Goal: Navigation & Orientation: Find specific page/section

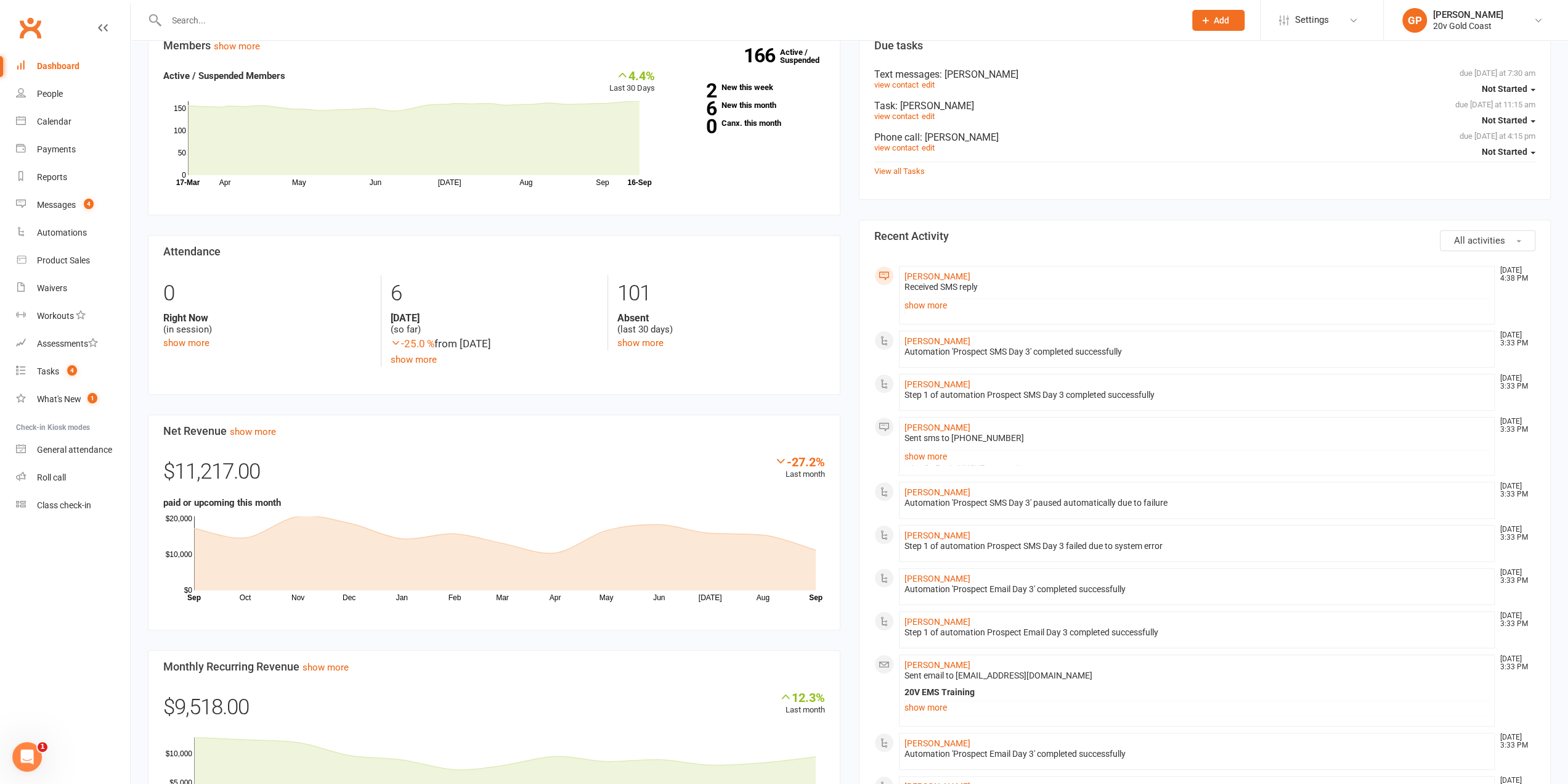
scroll to position [554, 0]
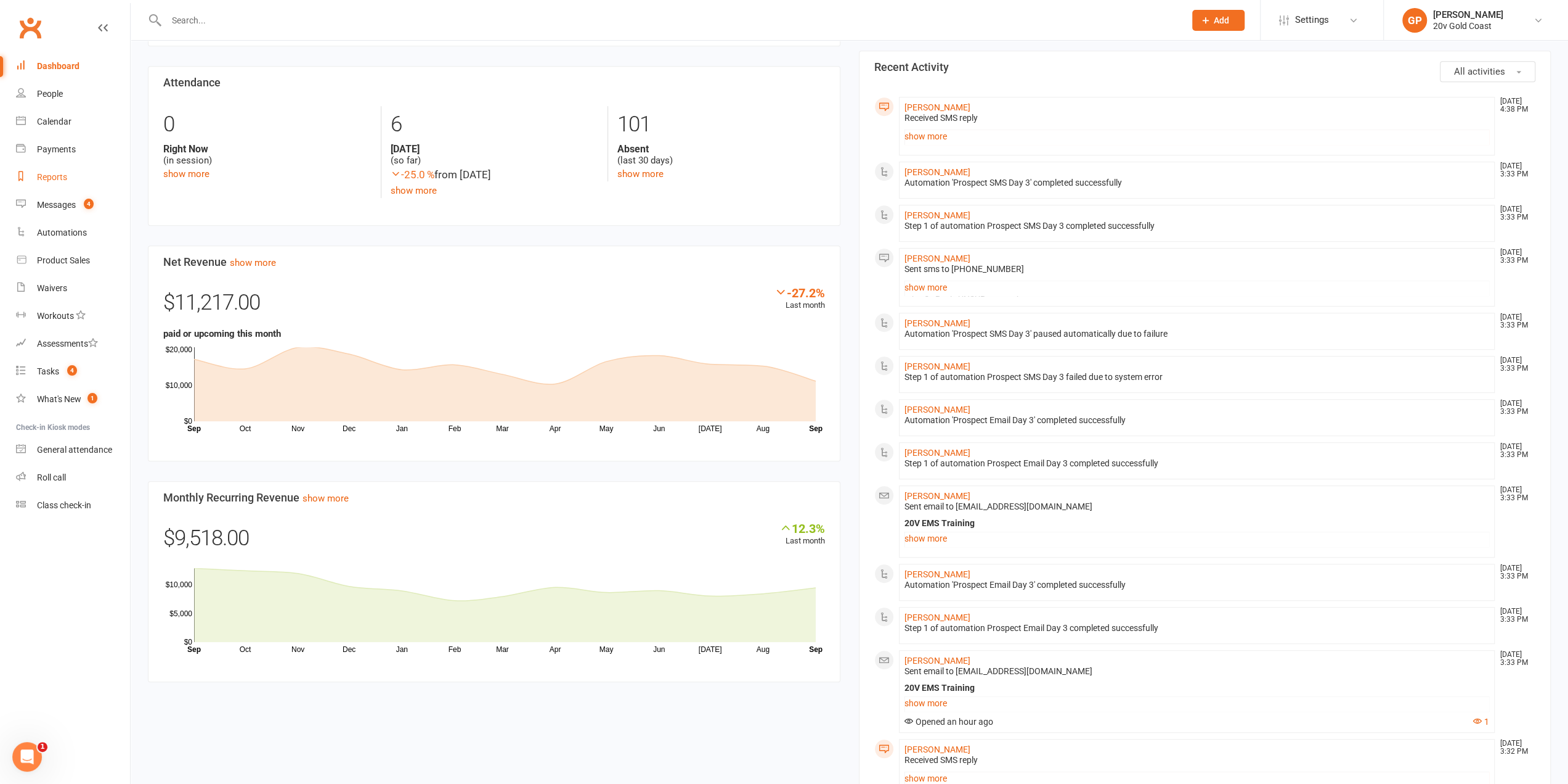
click at [50, 179] on div "Reports" at bounding box center [52, 177] width 30 height 10
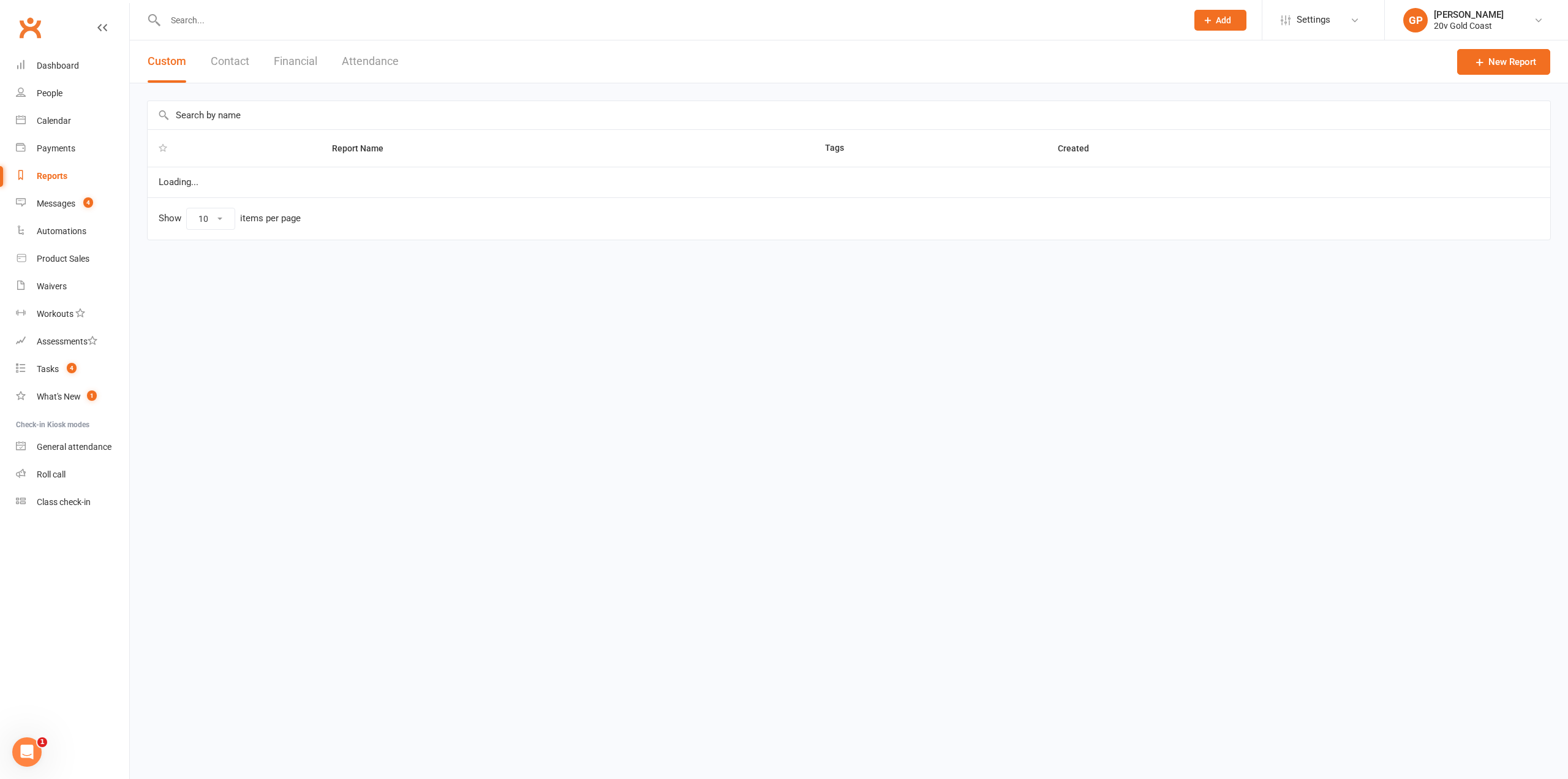
select select "100"
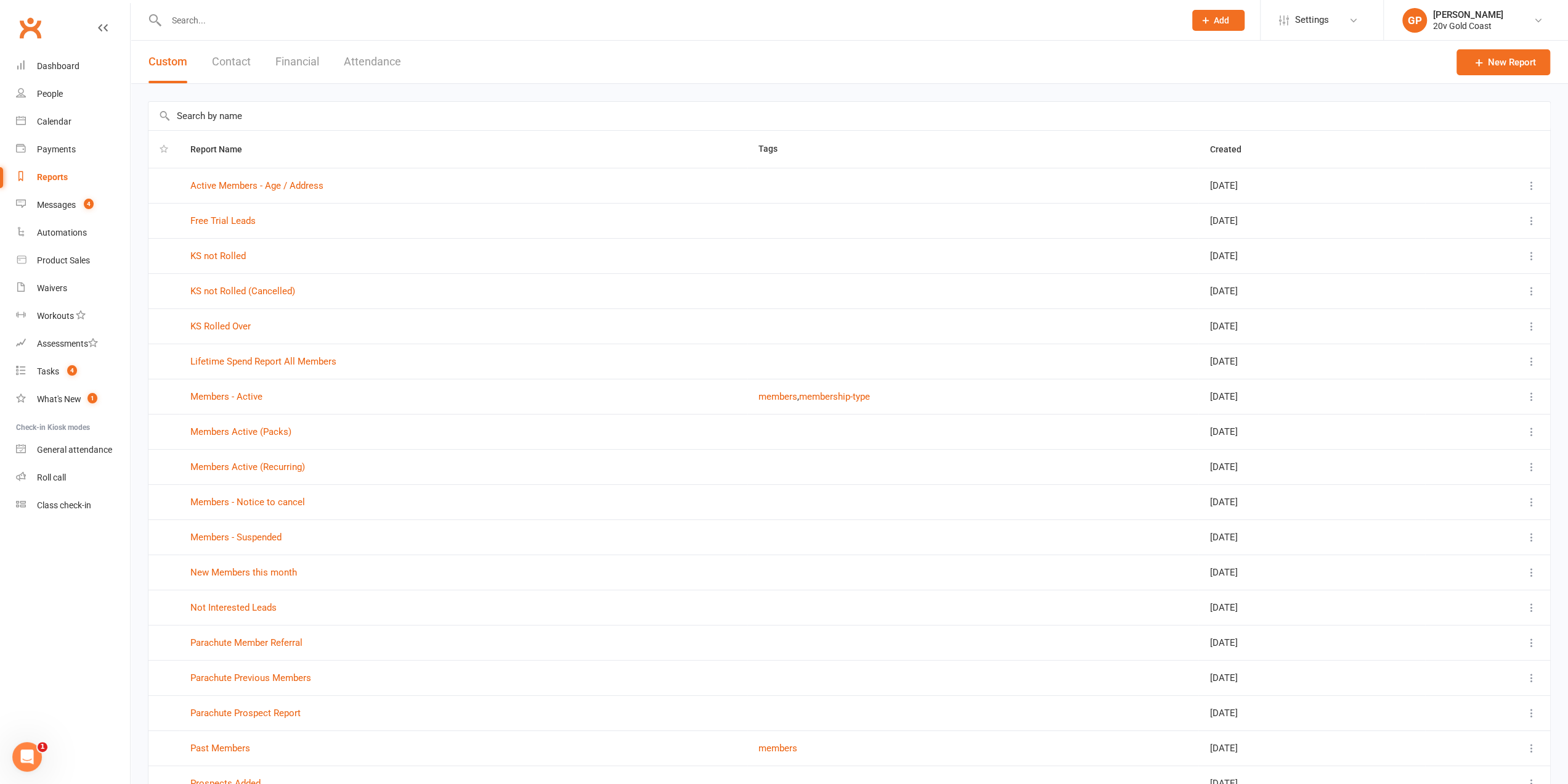
click at [287, 68] on button "Financial" at bounding box center [297, 62] width 44 height 43
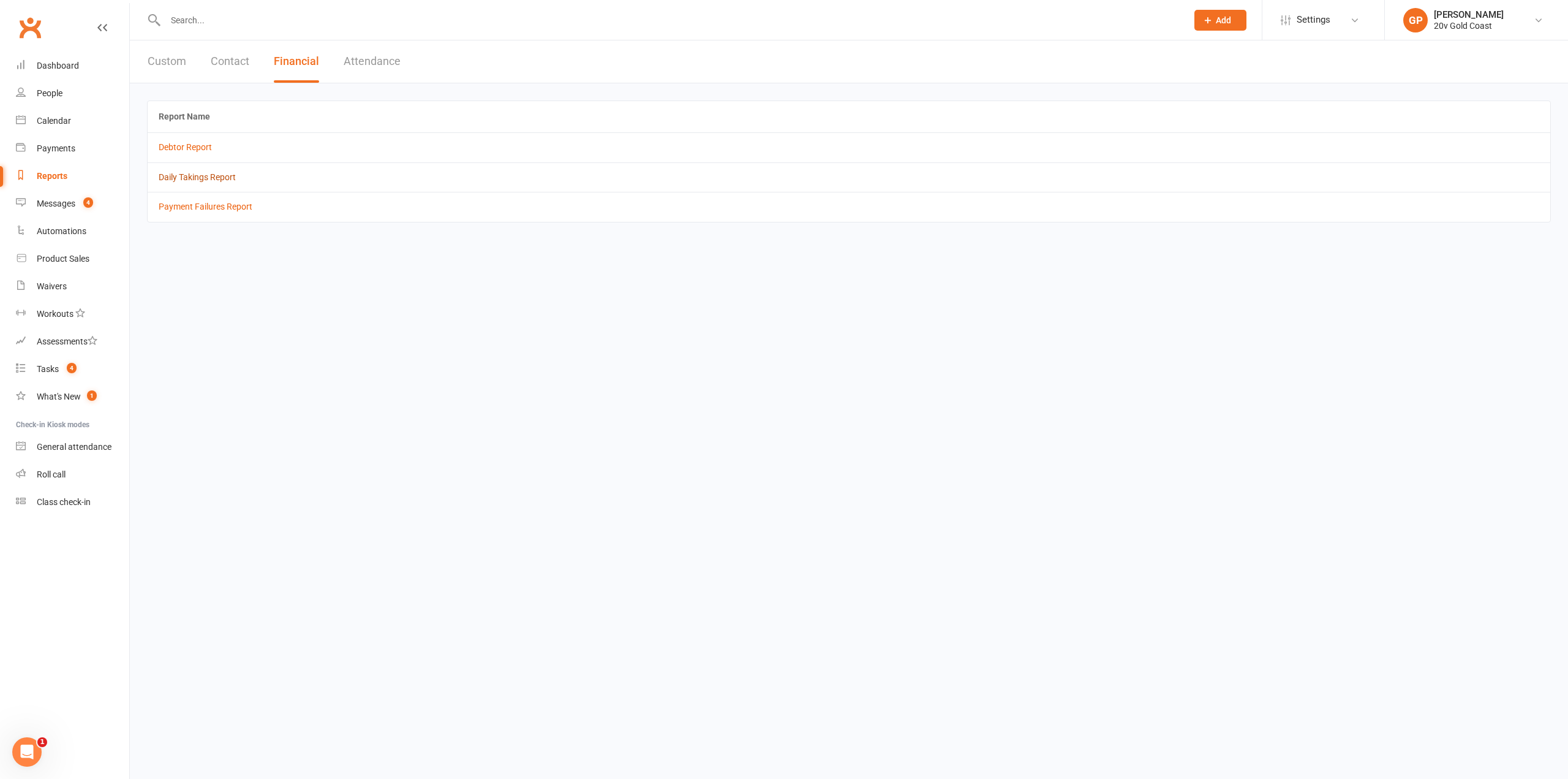
click at [184, 180] on link "Daily Takings Report" at bounding box center [197, 177] width 77 height 10
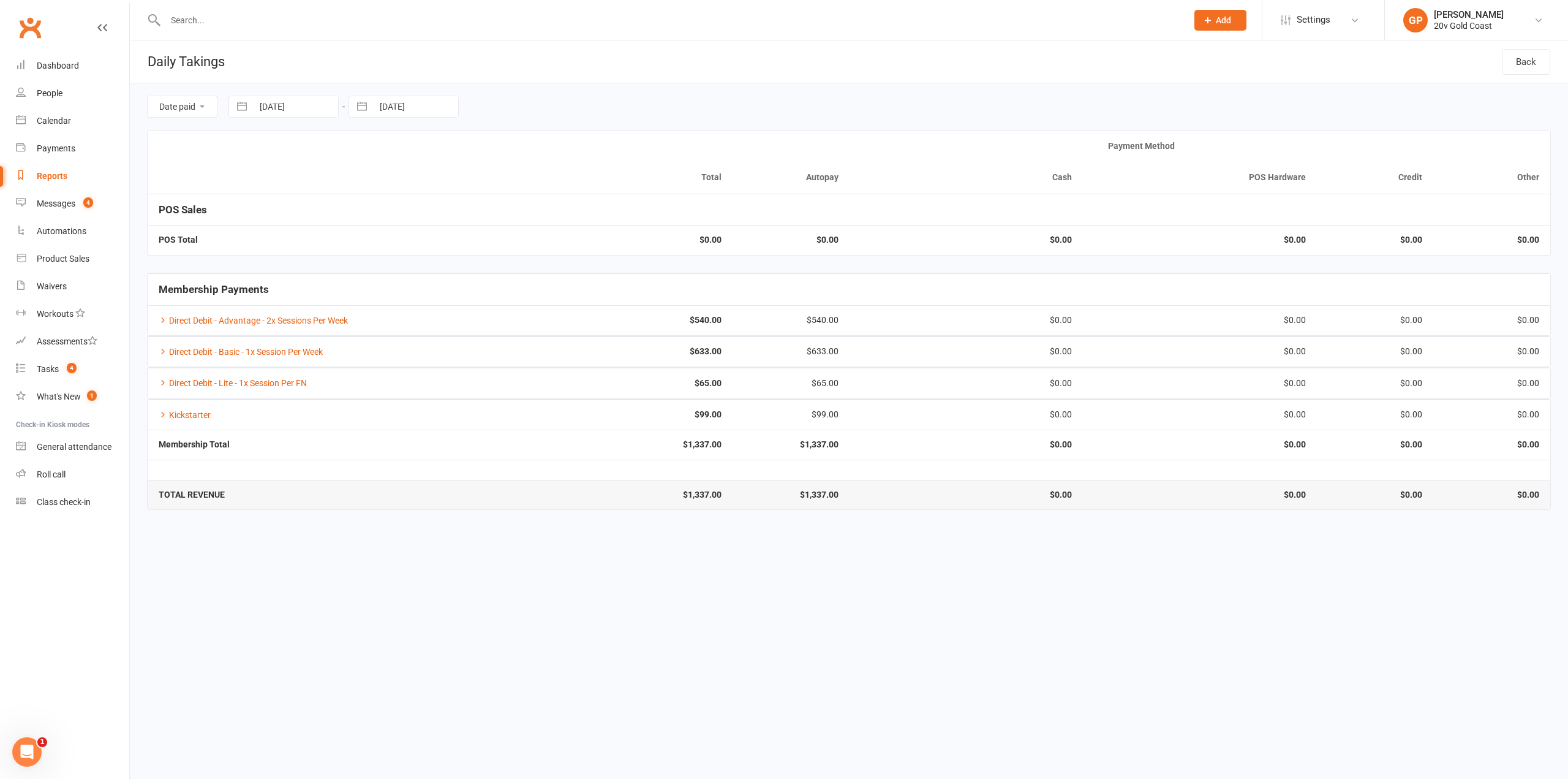
click at [237, 105] on button "button" at bounding box center [242, 106] width 22 height 20
select select "7"
select select "2025"
select select "8"
select select "2025"
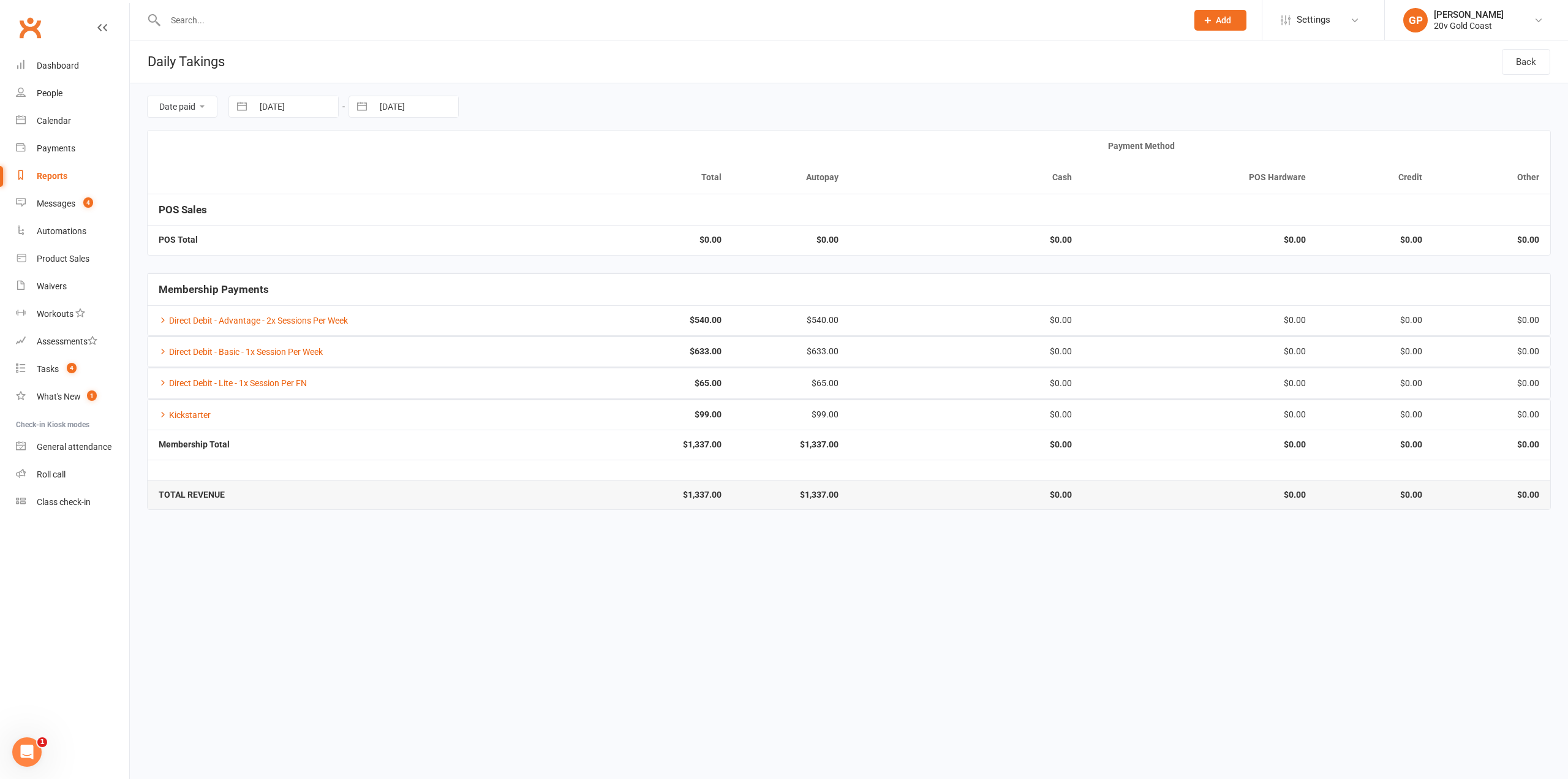
select select "9"
select select "2025"
click at [282, 198] on td "1" at bounding box center [278, 201] width 24 height 23
type input "01 Sep 2025"
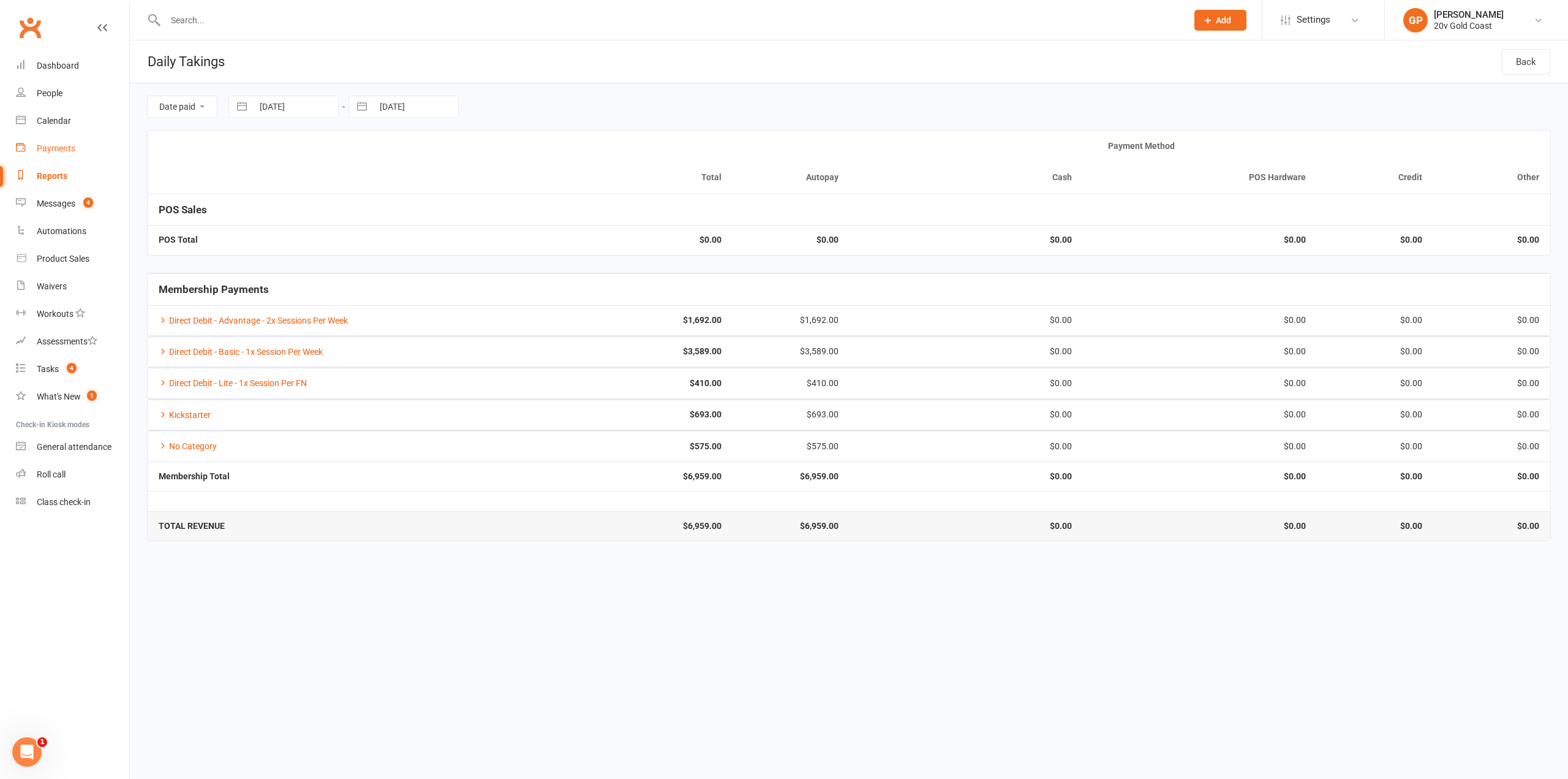
click at [56, 154] on link "Payments" at bounding box center [72, 149] width 114 height 28
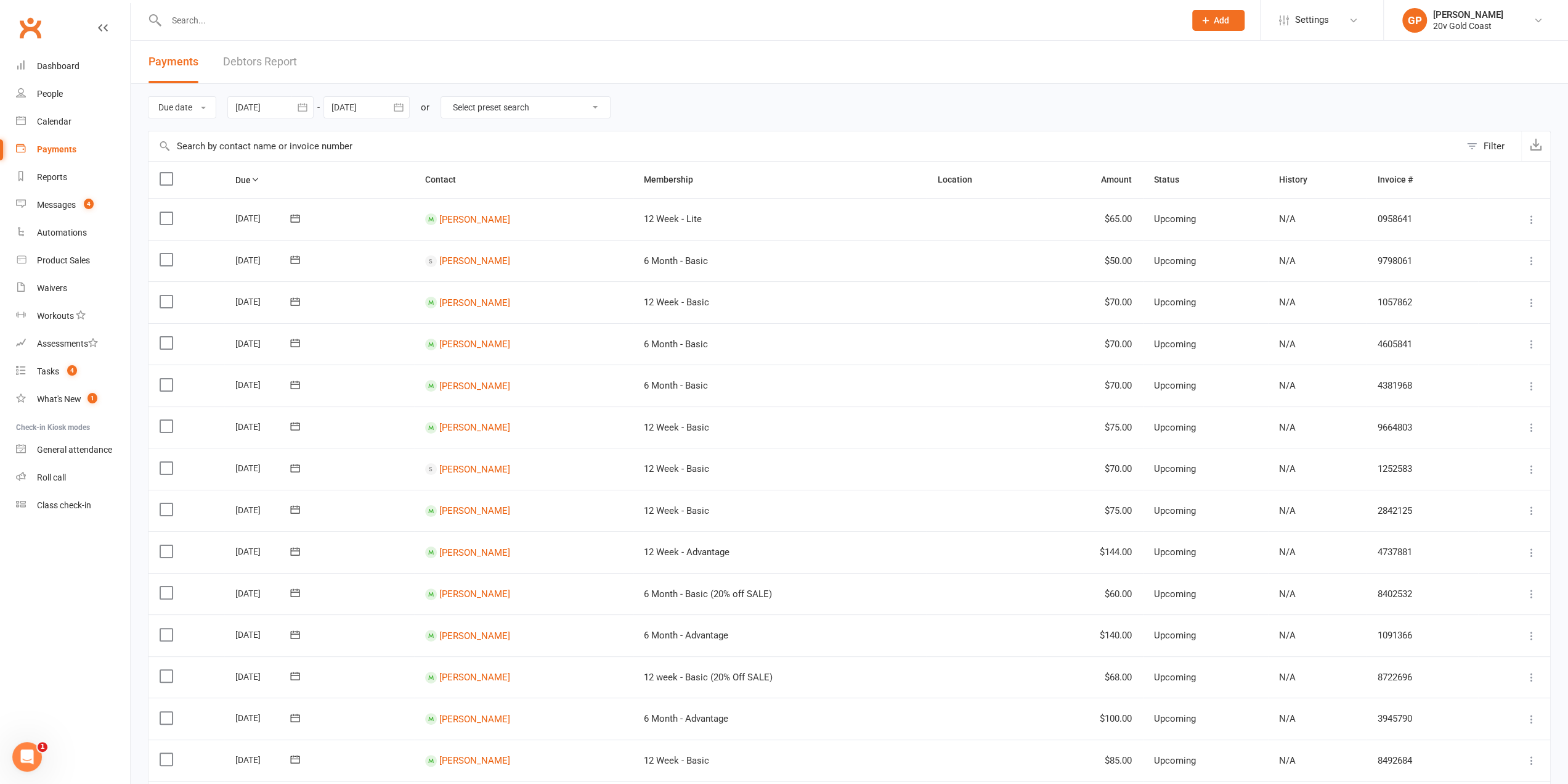
click at [303, 107] on icon "button" at bounding box center [302, 107] width 9 height 8
click at [444, 137] on icon "button" at bounding box center [442, 137] width 8 height 10
click at [321, 234] on button "16" at bounding box center [331, 230] width 25 height 22
type input "[DATE]"
click at [405, 107] on icon "button" at bounding box center [398, 107] width 12 height 12
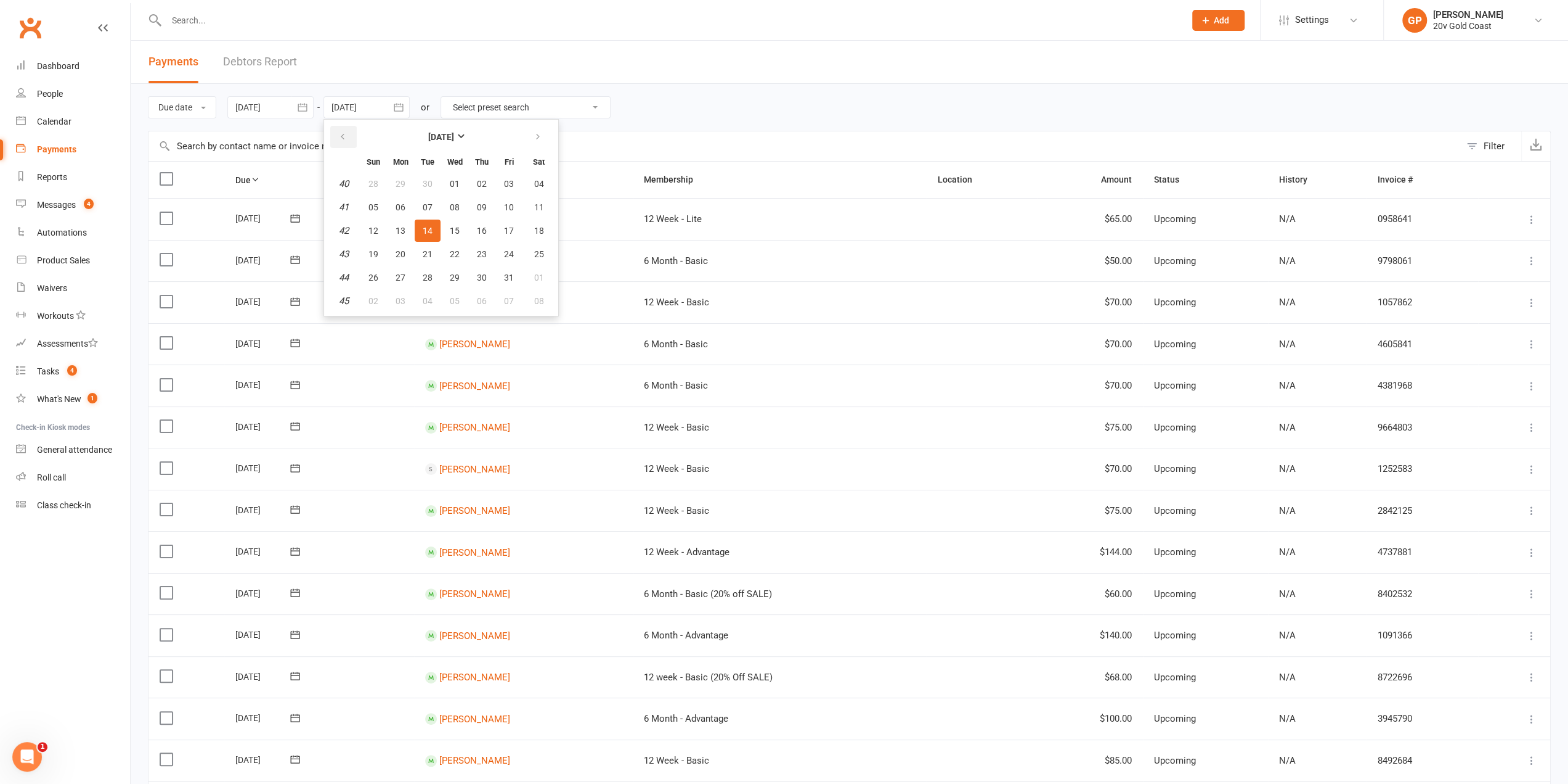
click at [350, 144] on button "button" at bounding box center [344, 137] width 26 height 22
click at [505, 231] on span "19" at bounding box center [509, 230] width 10 height 10
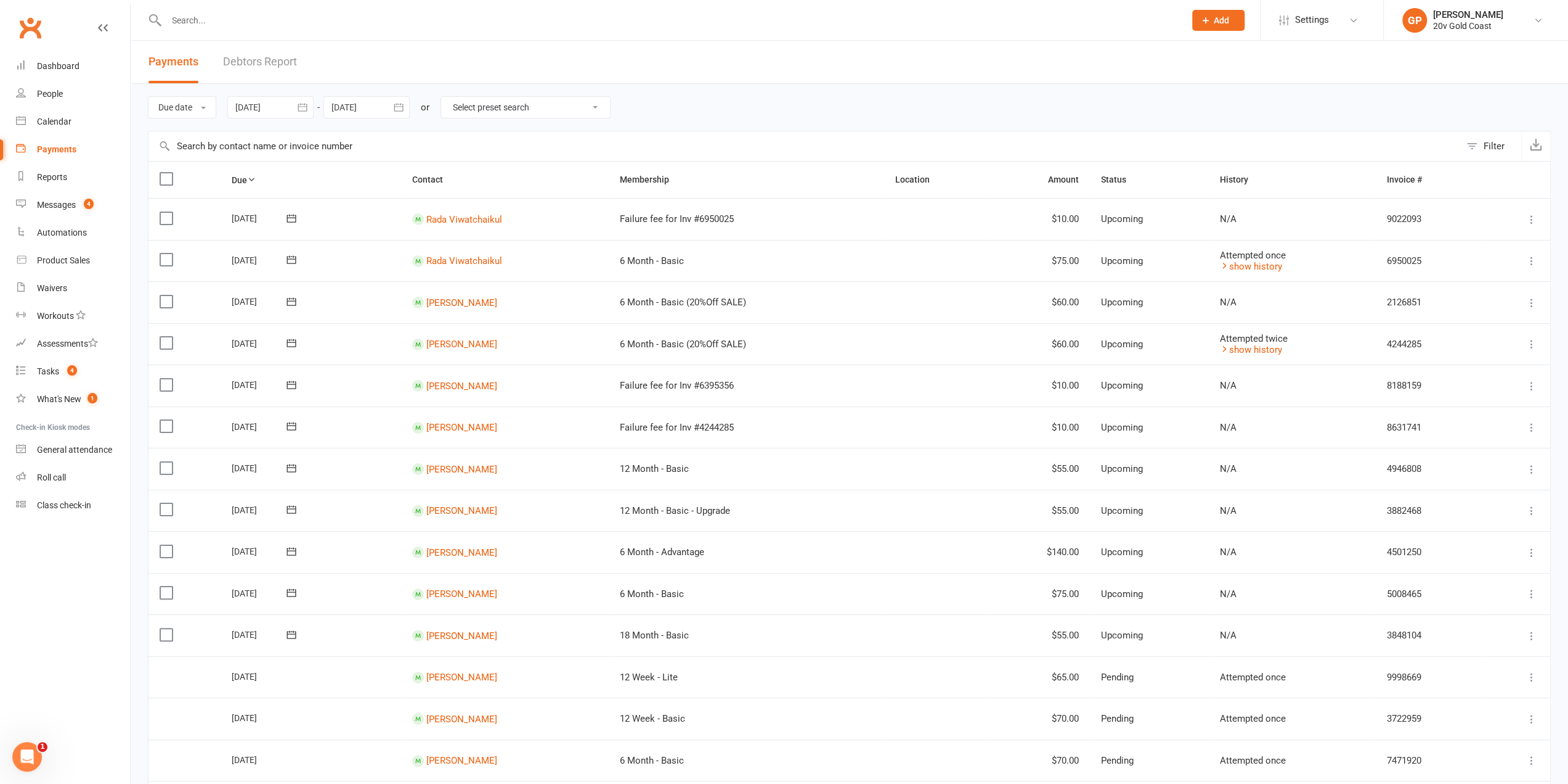
click at [408, 107] on button "button" at bounding box center [398, 107] width 22 height 22
click at [372, 254] on span "21" at bounding box center [373, 254] width 10 height 10
type input "21 Sep 2025"
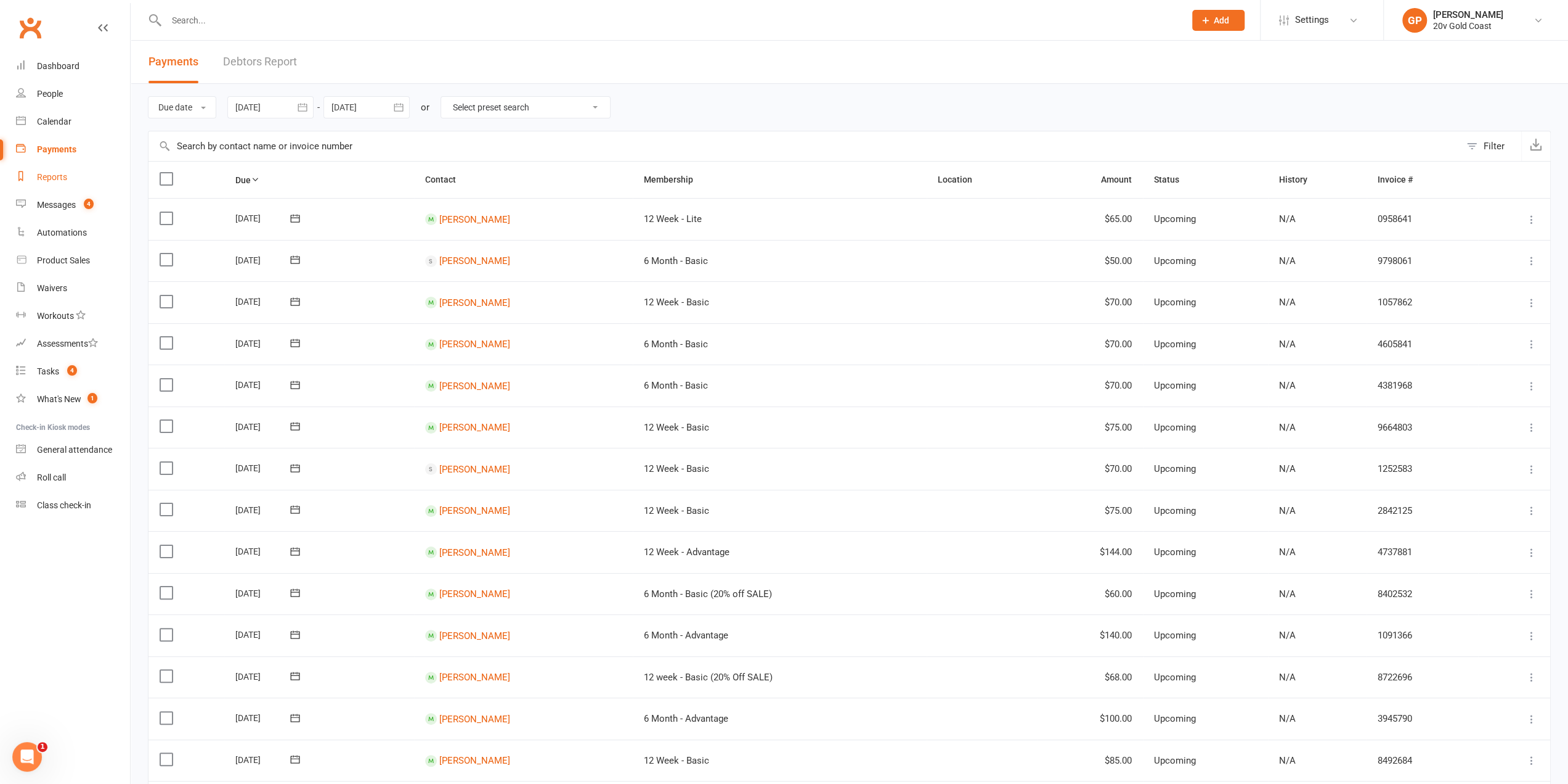
click at [53, 174] on div "Reports" at bounding box center [52, 177] width 30 height 10
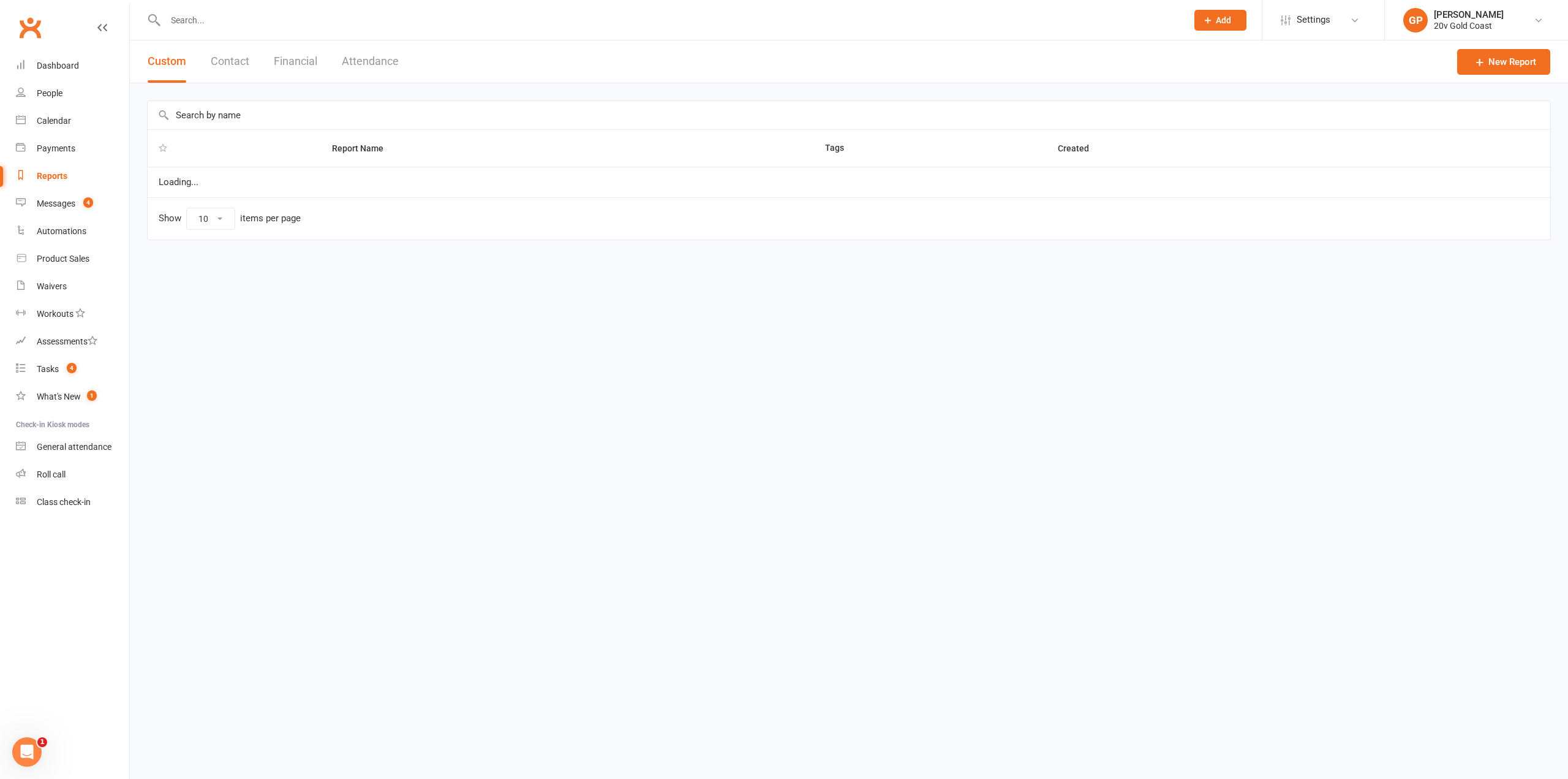
select select "100"
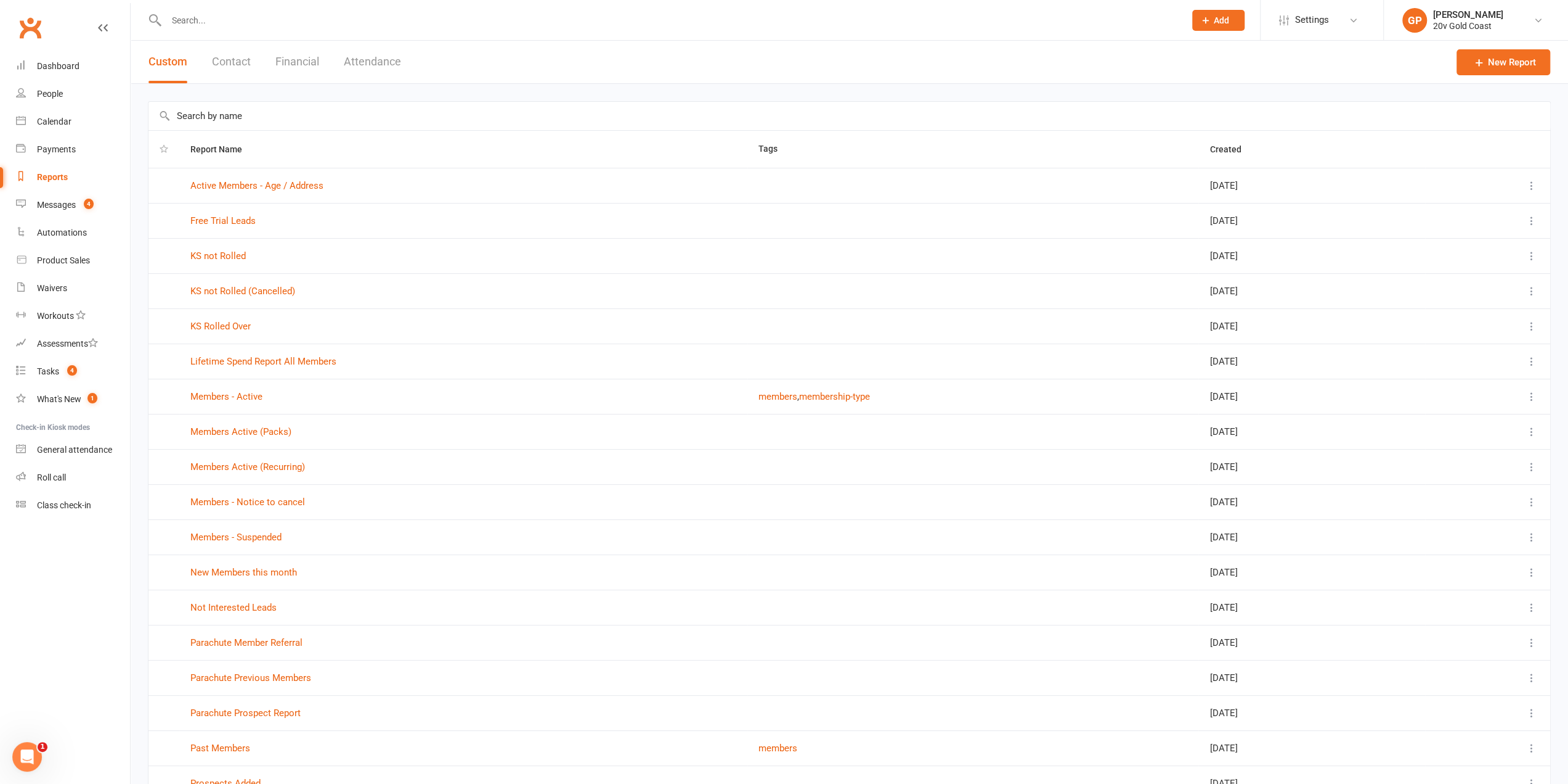
click at [303, 67] on button "Financial" at bounding box center [297, 62] width 44 height 43
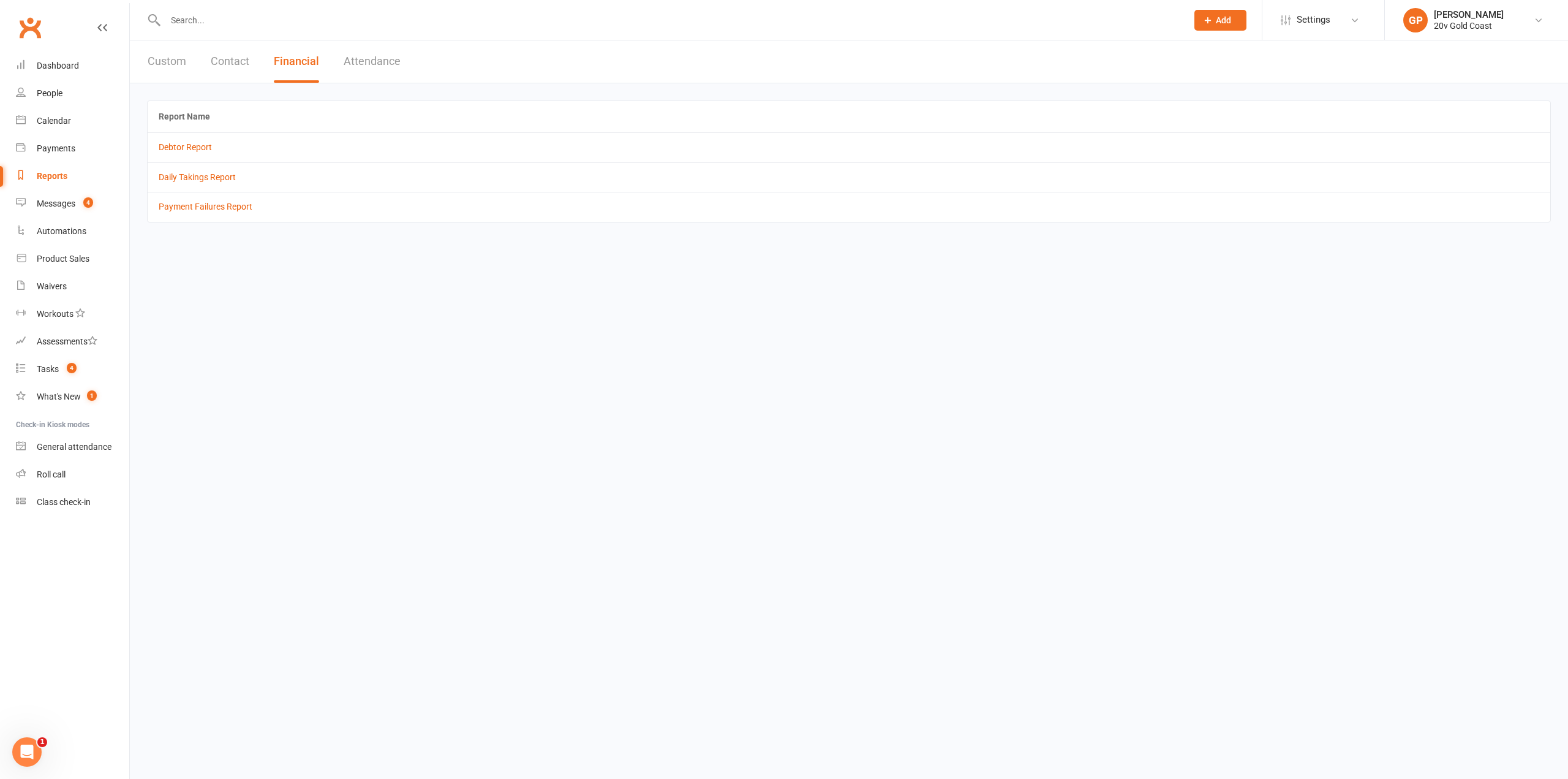
click at [215, 168] on td "Daily Takings Report" at bounding box center [849, 177] width 1402 height 29
click at [214, 174] on link "Daily Takings Report" at bounding box center [197, 177] width 77 height 10
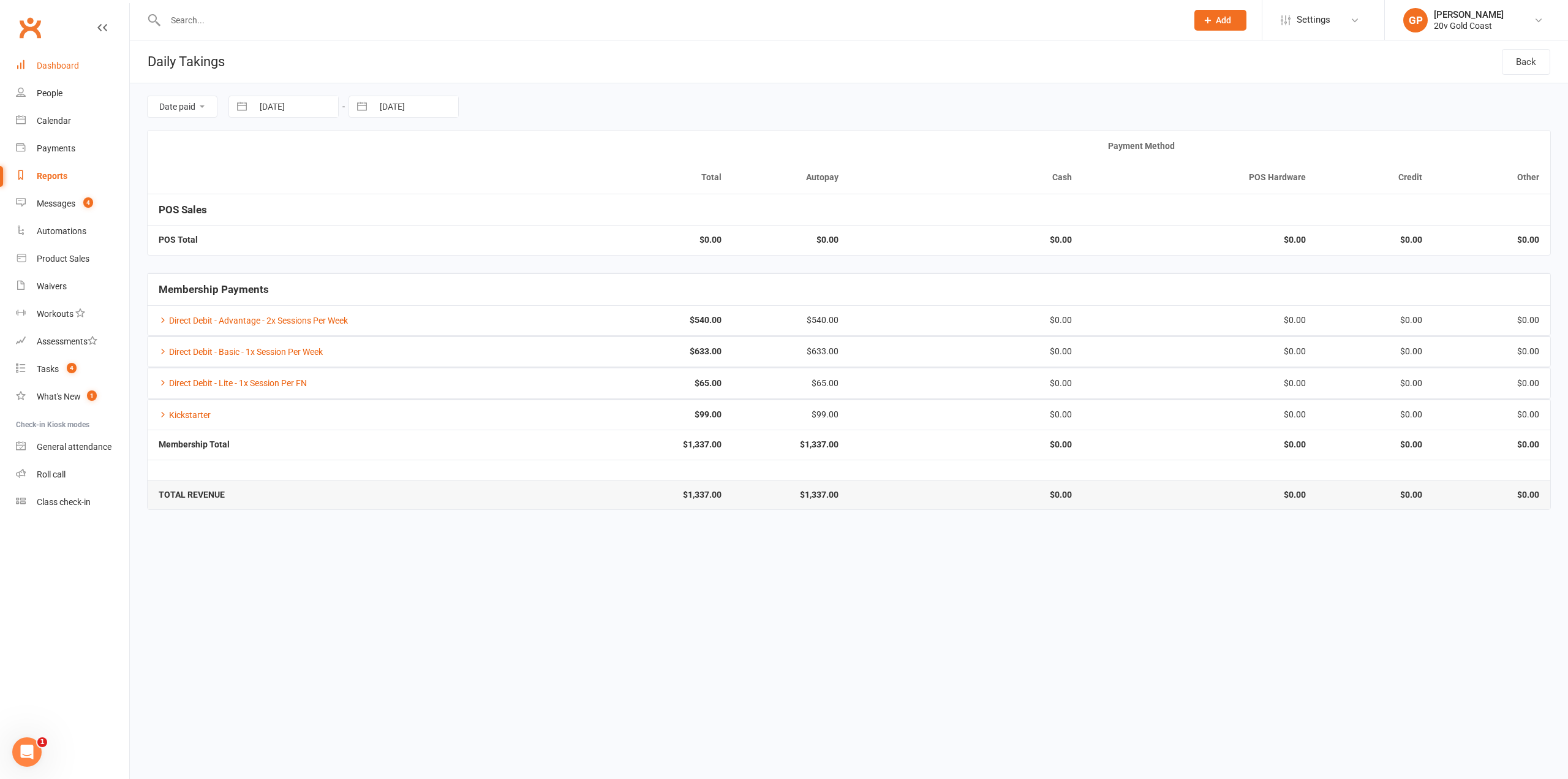
click at [49, 65] on div "Dashboard" at bounding box center [58, 65] width 42 height 10
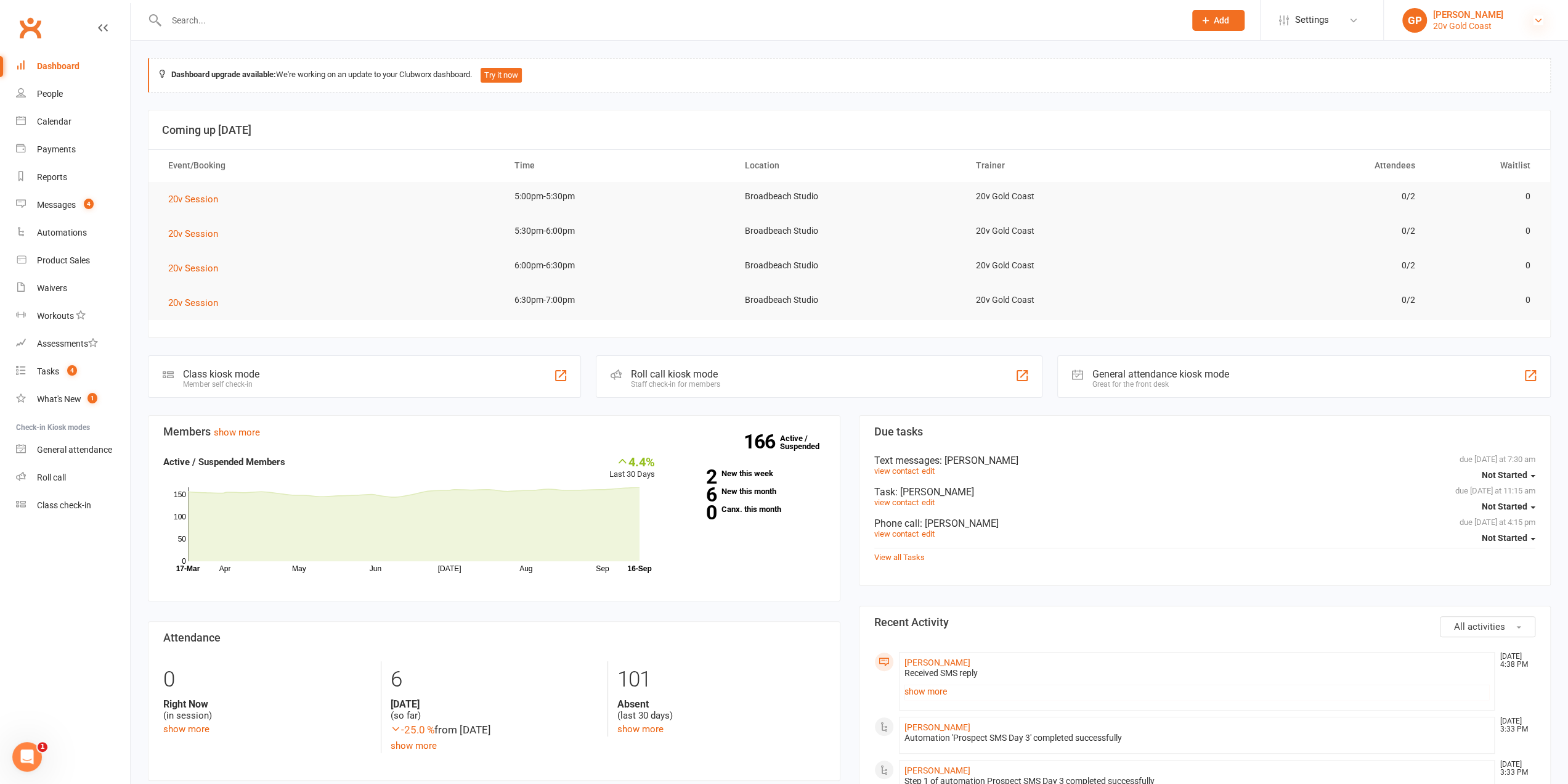
click at [1538, 21] on icon at bounding box center [1538, 21] width 10 height 10
click at [1485, 82] on link "Switch to: 20V [PERSON_NAME]" at bounding box center [1476, 84] width 184 height 28
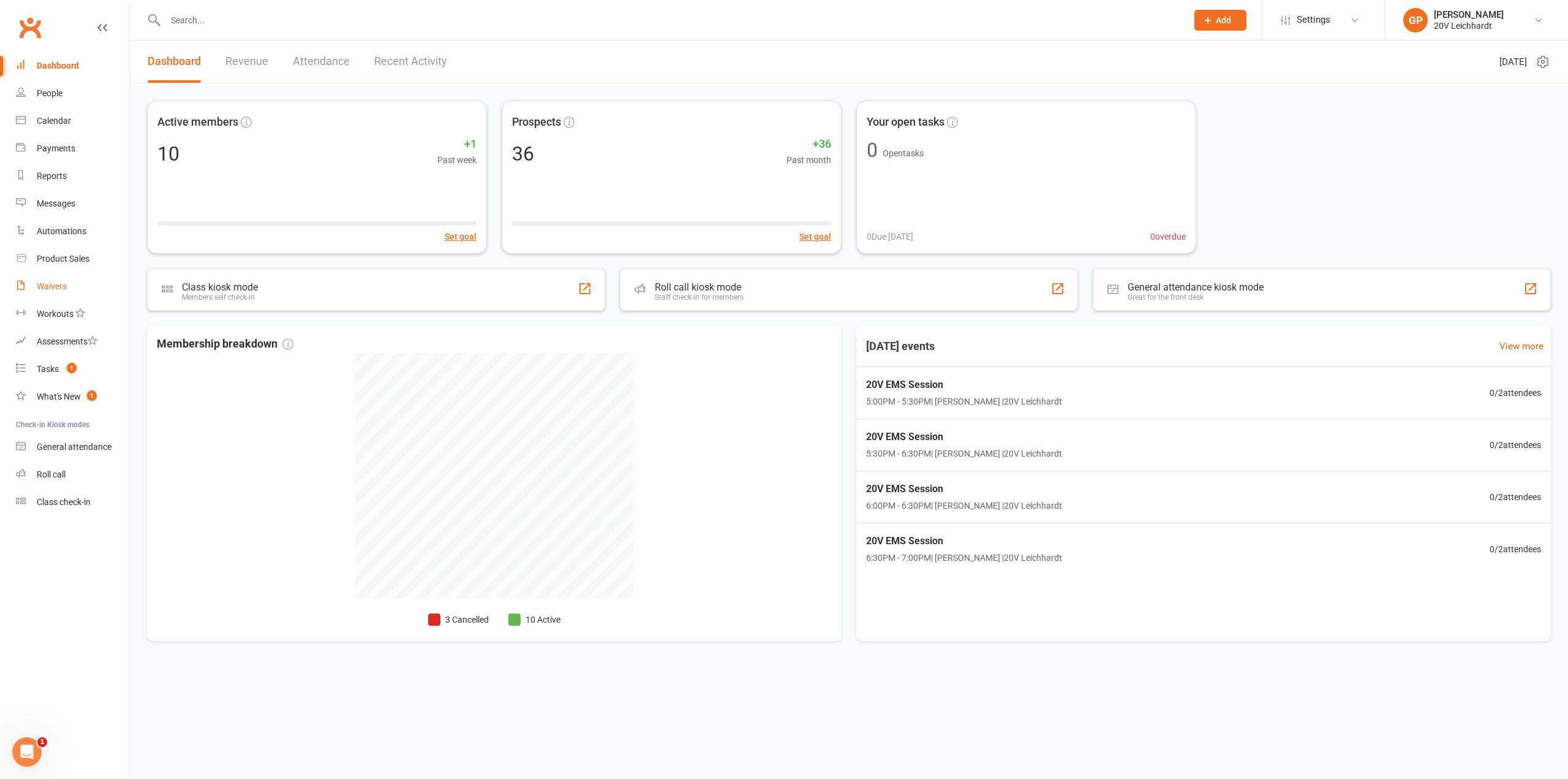
click at [52, 286] on div "Waivers" at bounding box center [51, 286] width 30 height 10
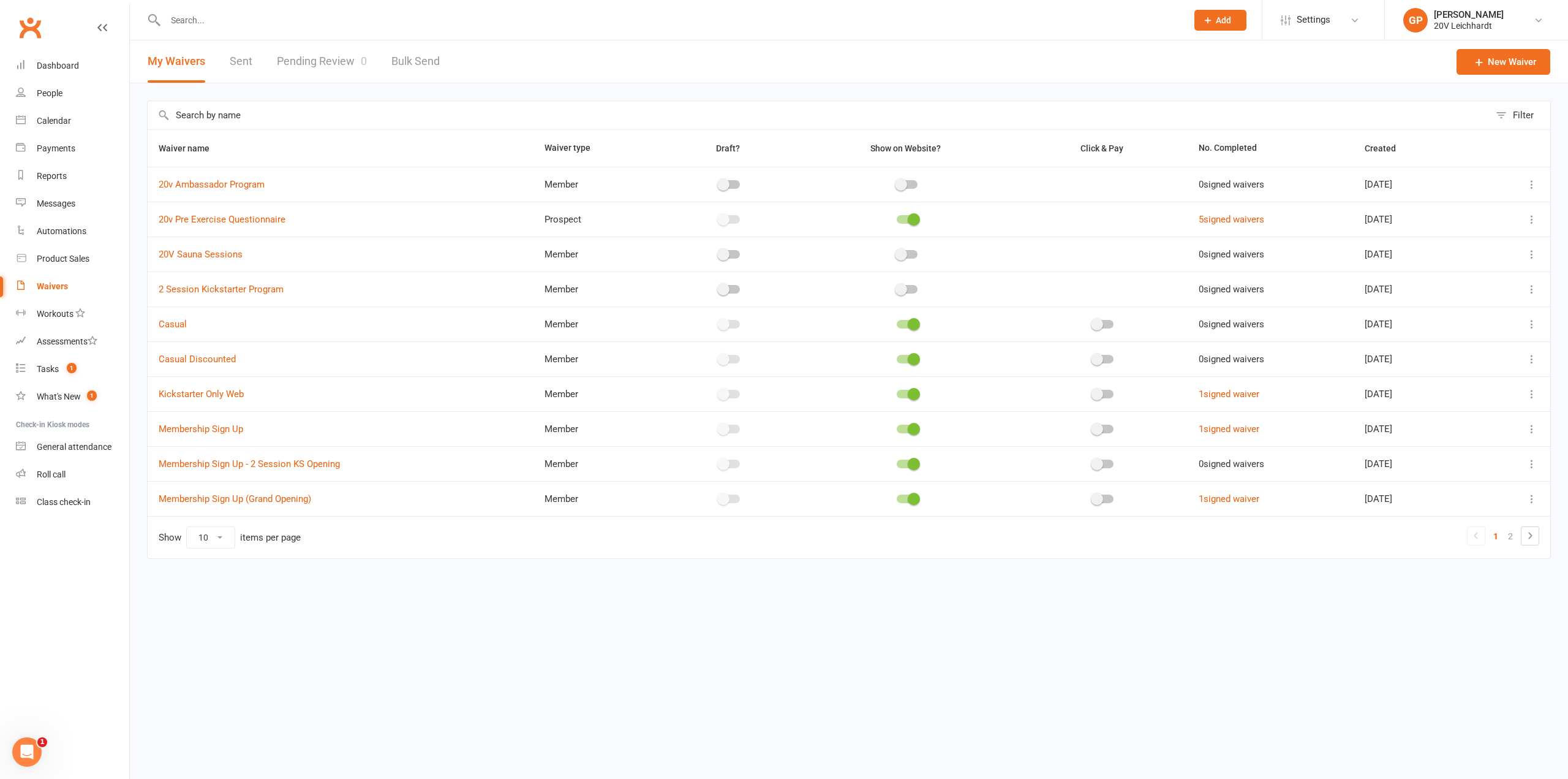
click at [238, 63] on link "Sent" at bounding box center [241, 61] width 23 height 43
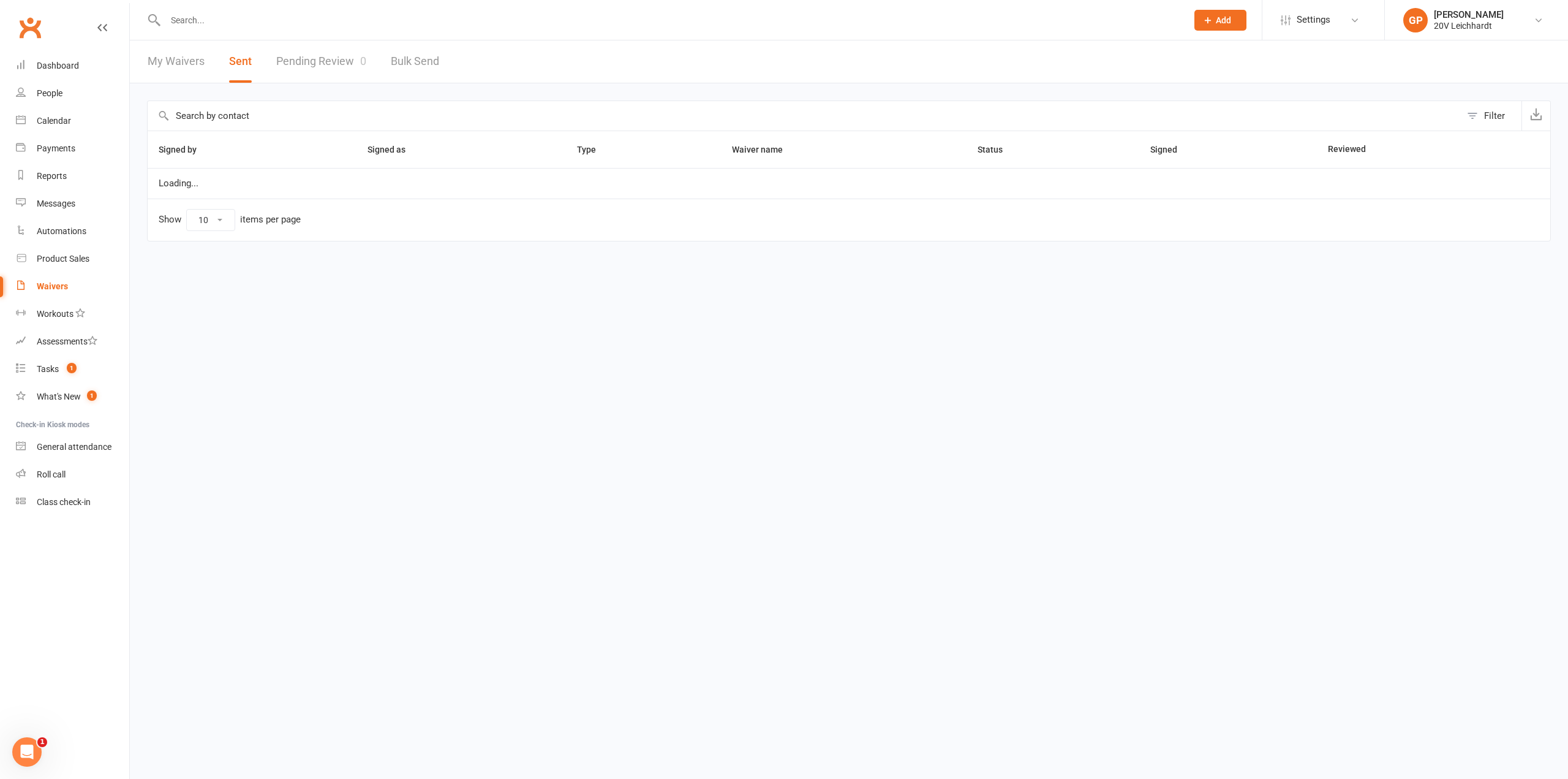
click at [294, 60] on link "Pending Review 0" at bounding box center [321, 61] width 90 height 43
click at [405, 60] on link "Bulk Send" at bounding box center [415, 61] width 48 height 43
select select "active_members"
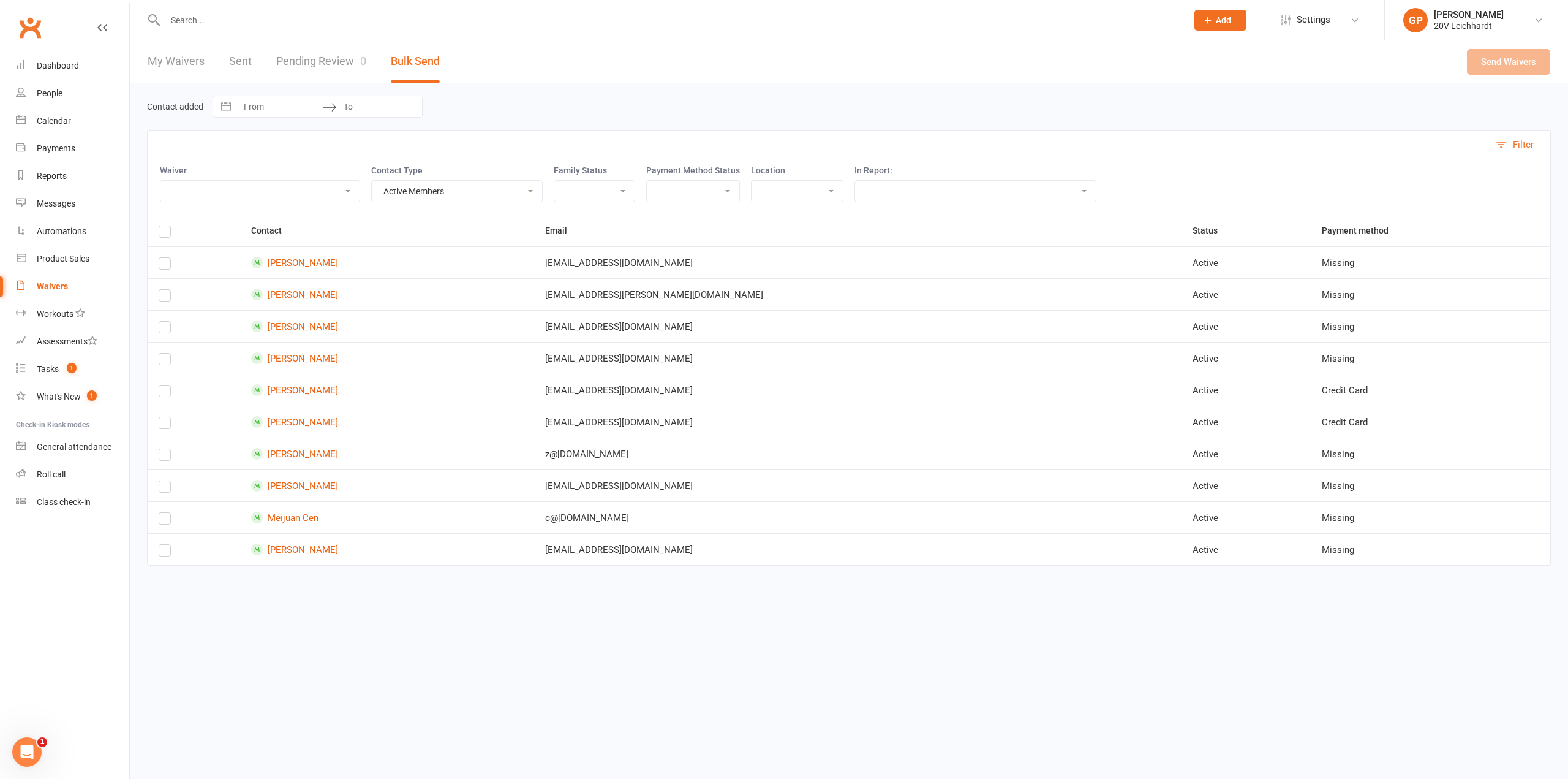
click at [190, 67] on link "My Waivers" at bounding box center [176, 61] width 57 height 43
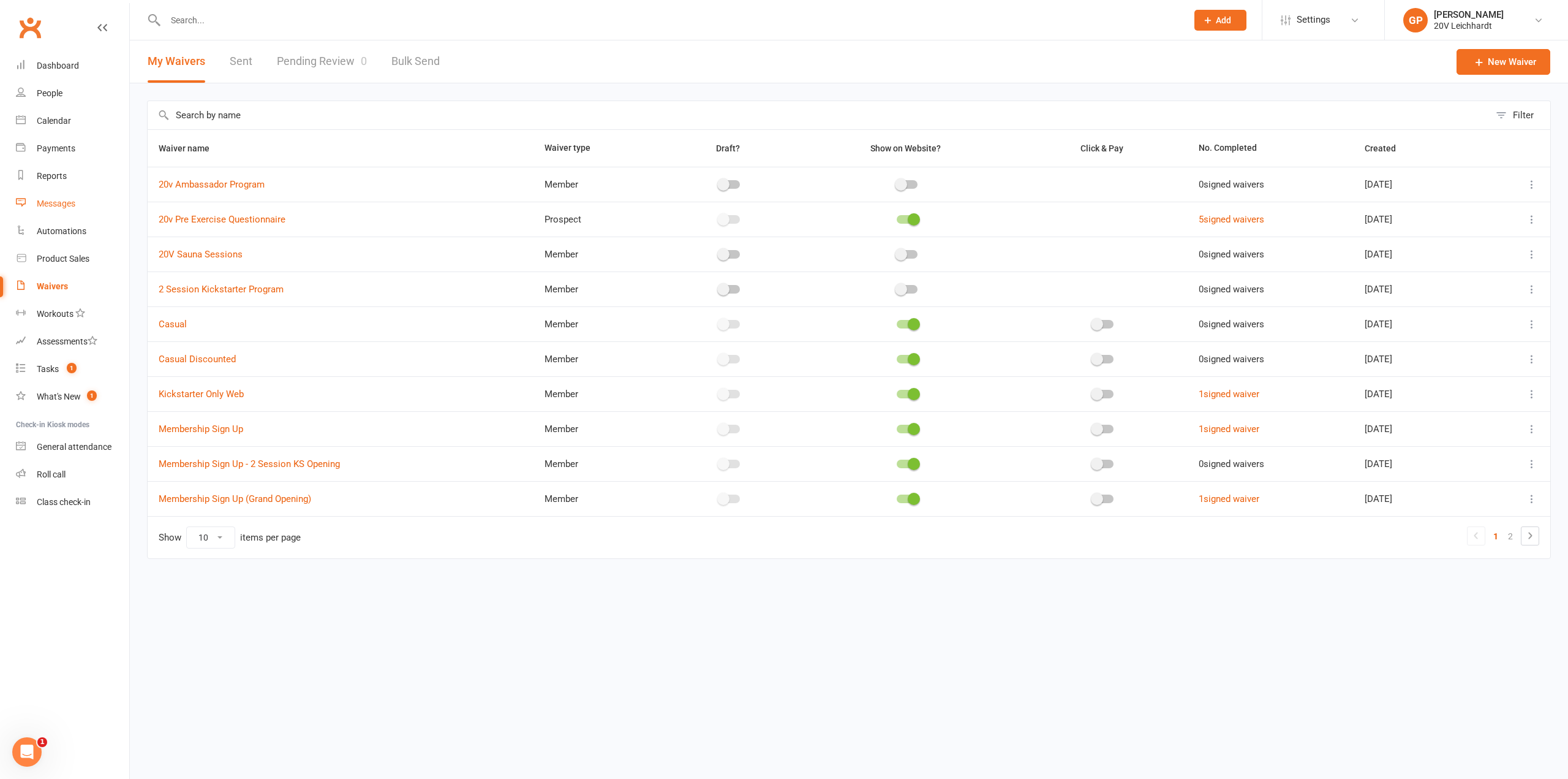
click at [60, 204] on div "Messages" at bounding box center [56, 204] width 38 height 10
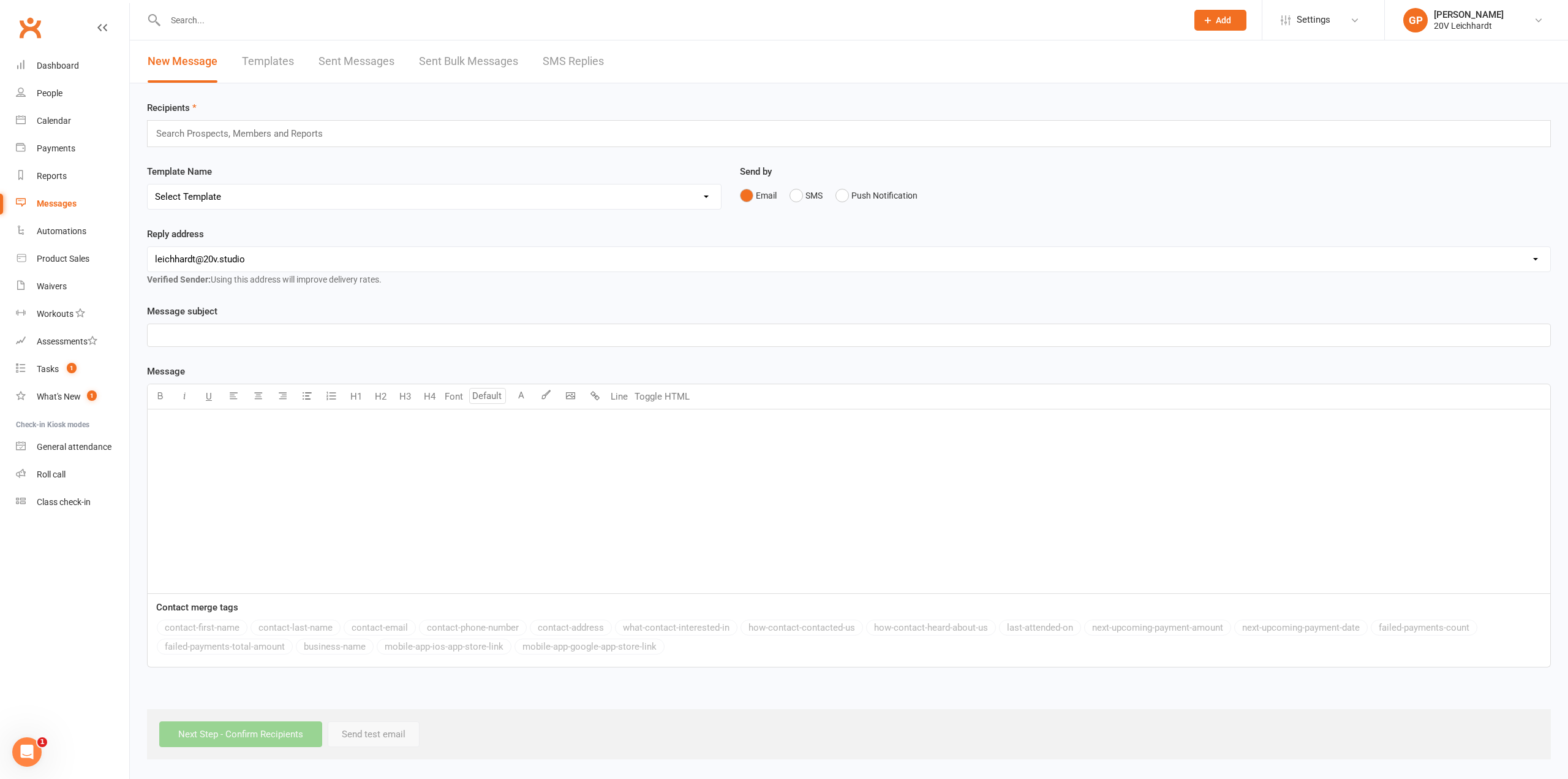
click at [578, 65] on link "SMS Replies" at bounding box center [573, 61] width 61 height 43
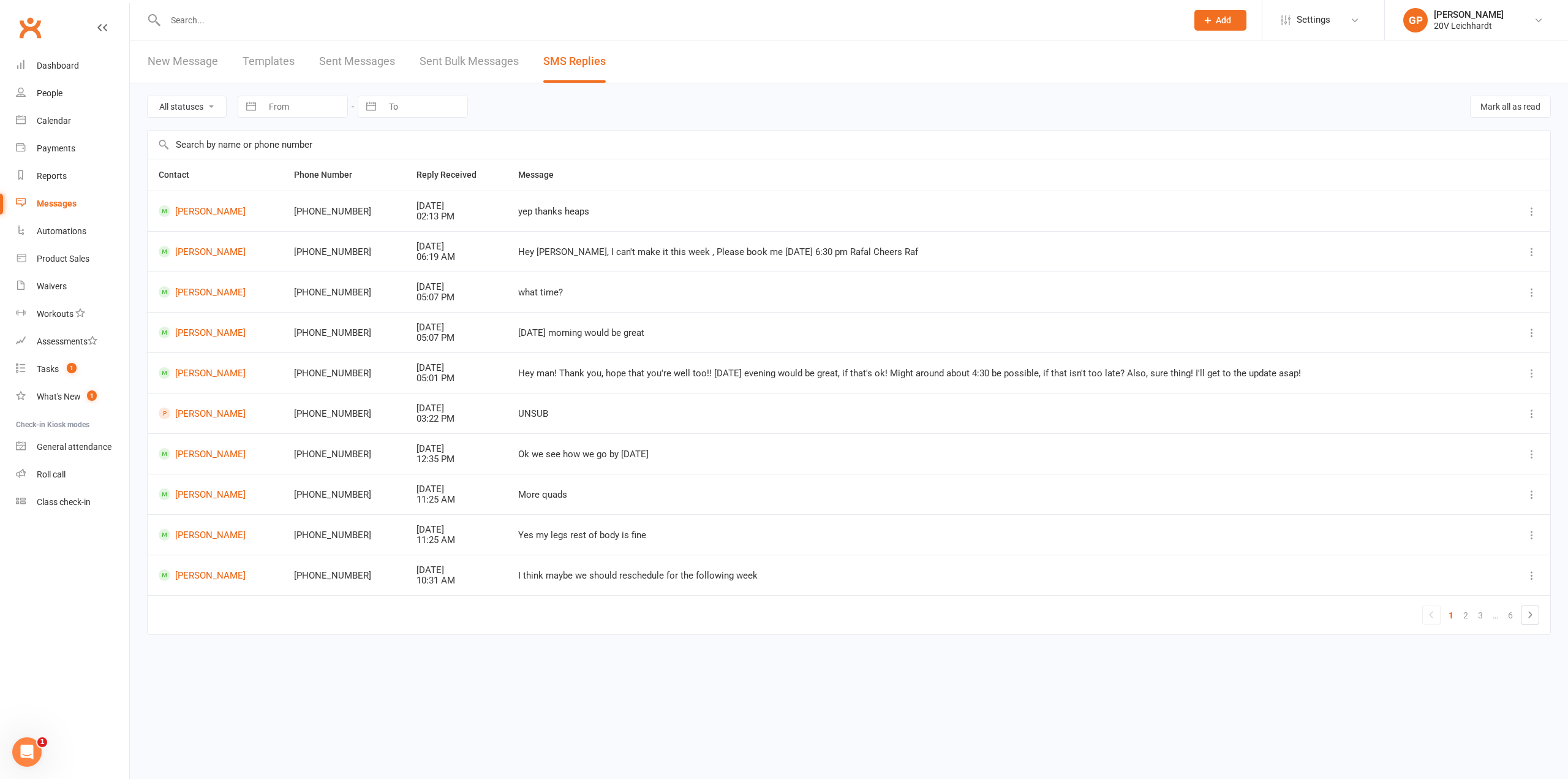
click at [467, 57] on link "Sent Bulk Messages" at bounding box center [468, 61] width 99 height 43
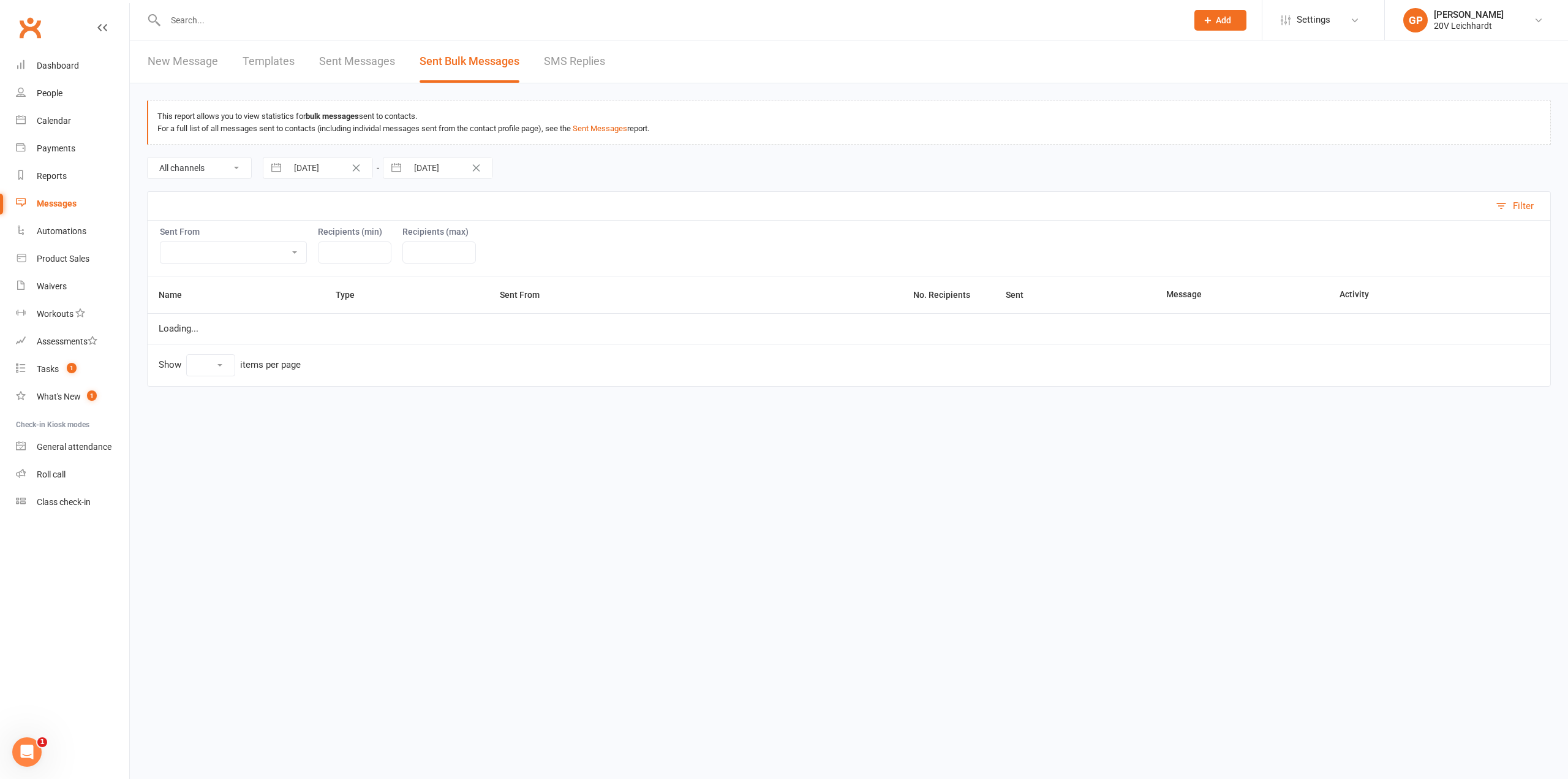
select select "10"
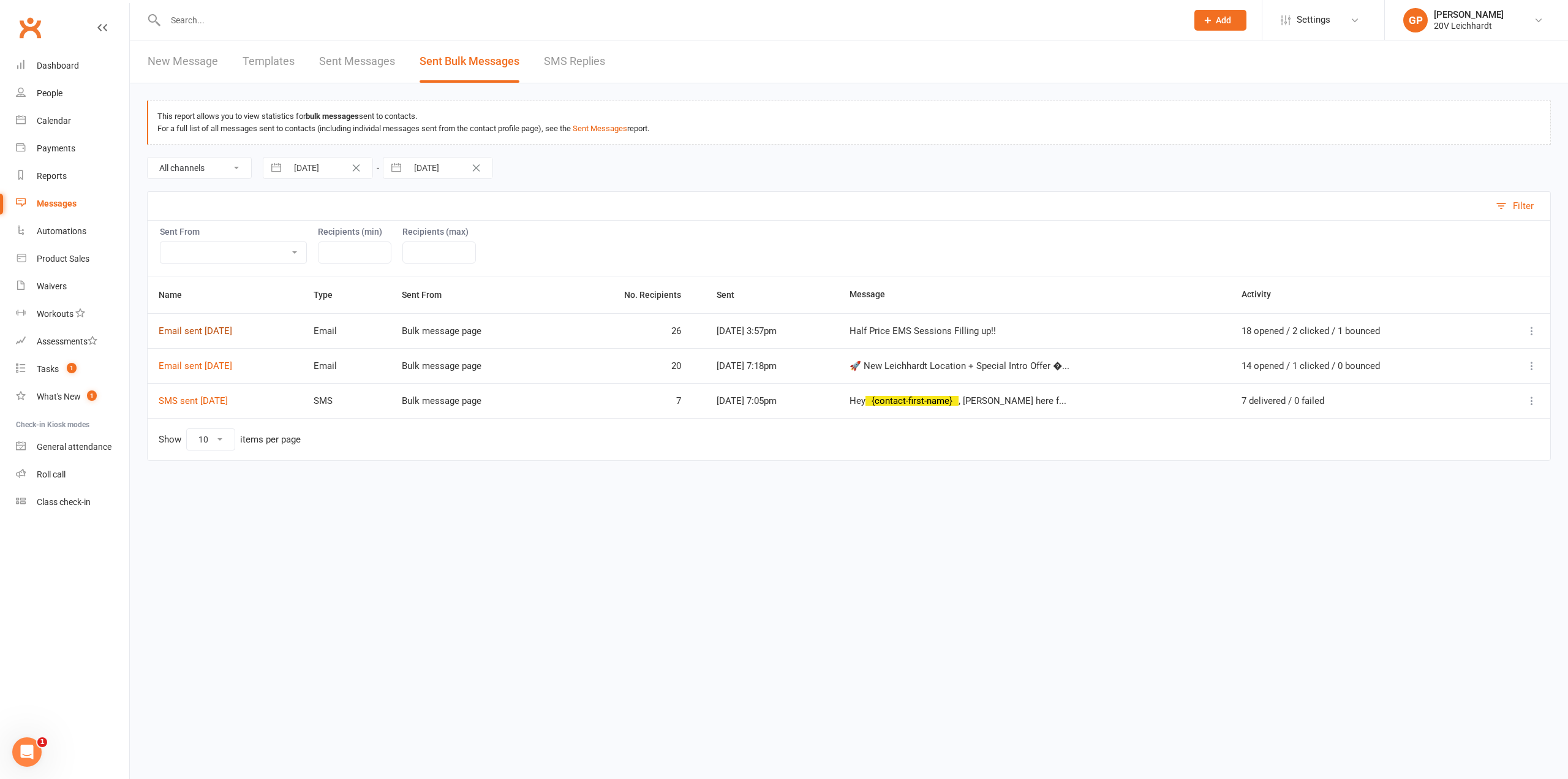
click at [222, 329] on link "Email sent 09 Sep 2025" at bounding box center [195, 330] width 74 height 11
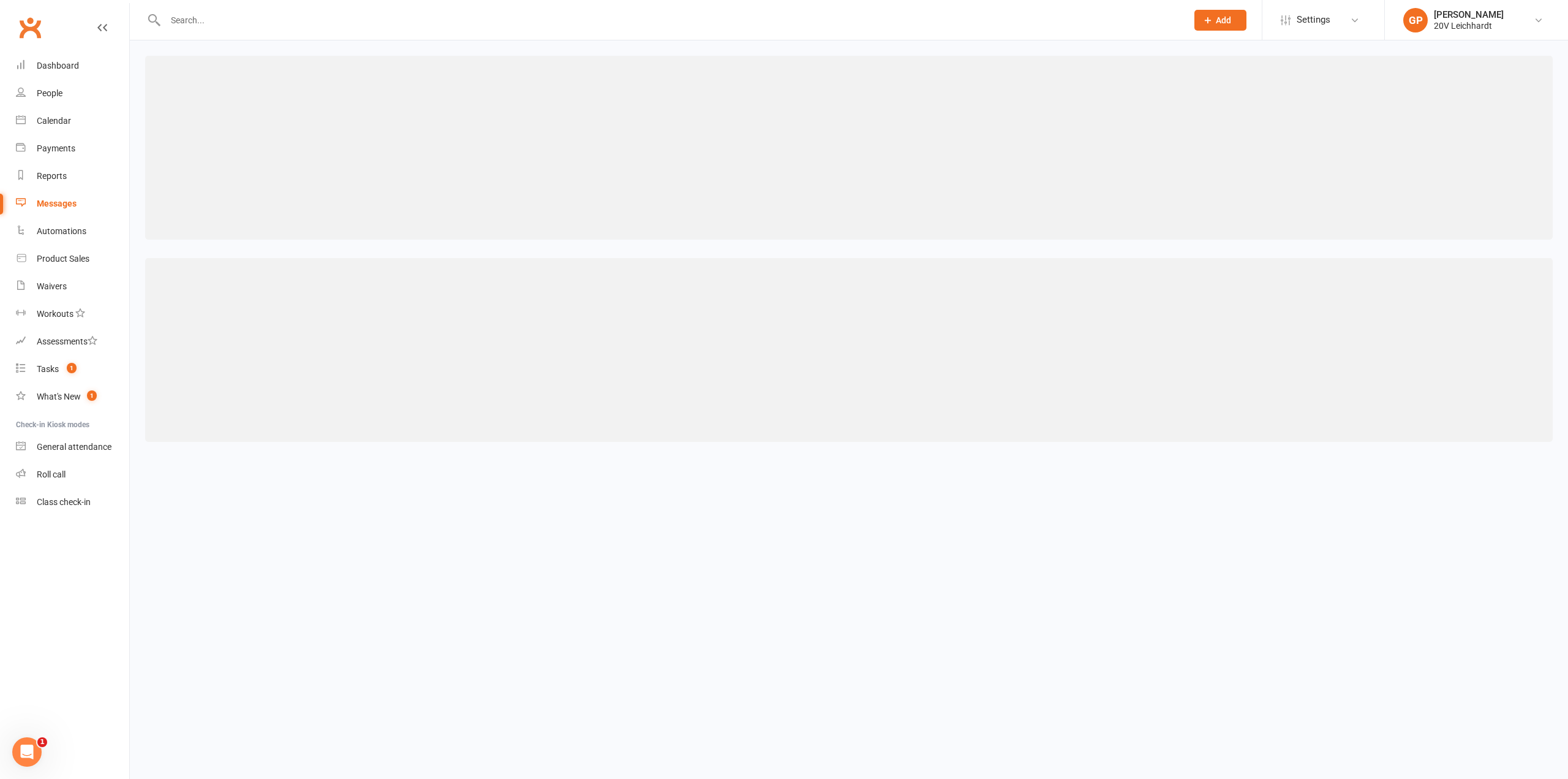
select select "25"
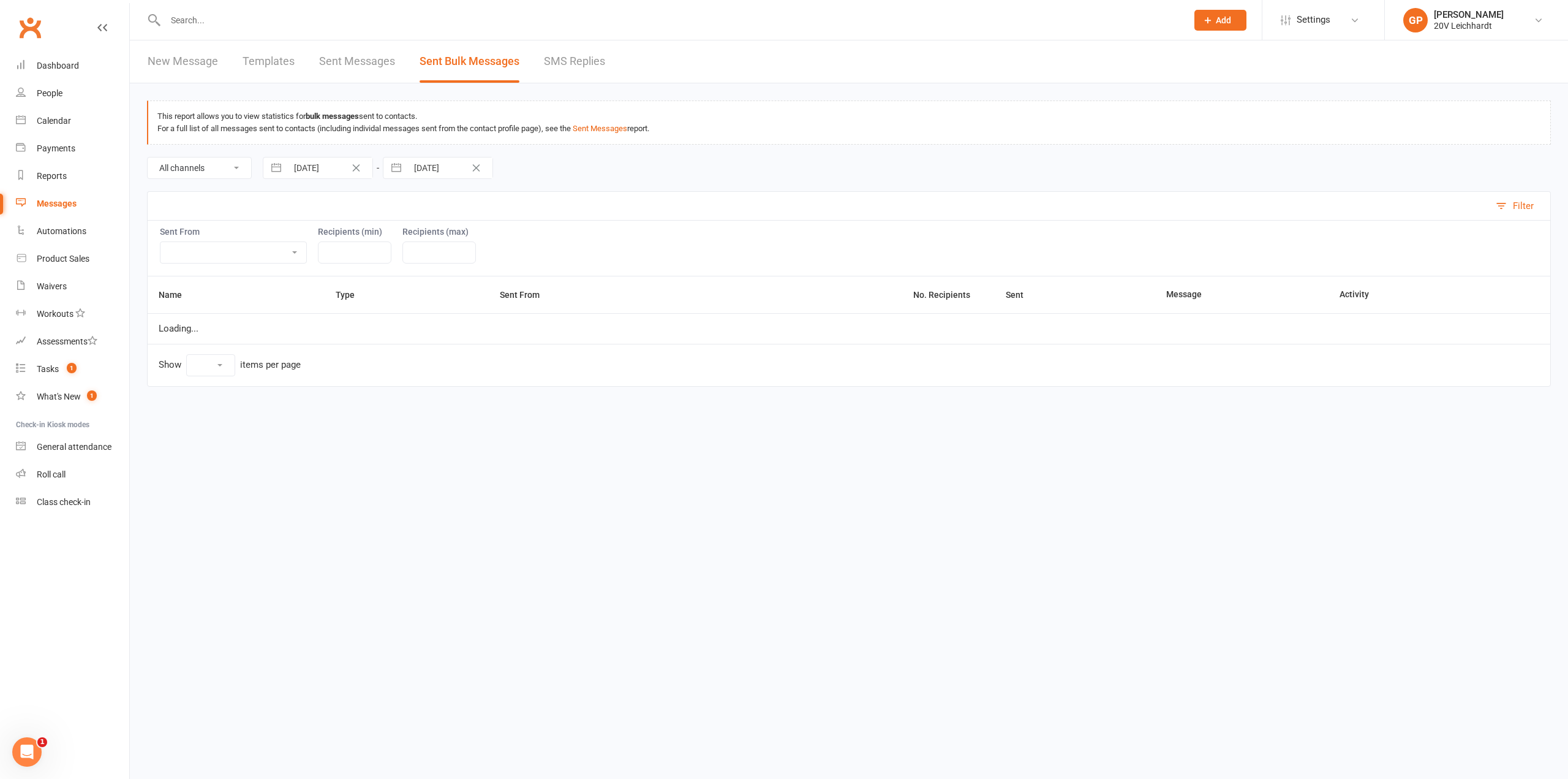
select select "10"
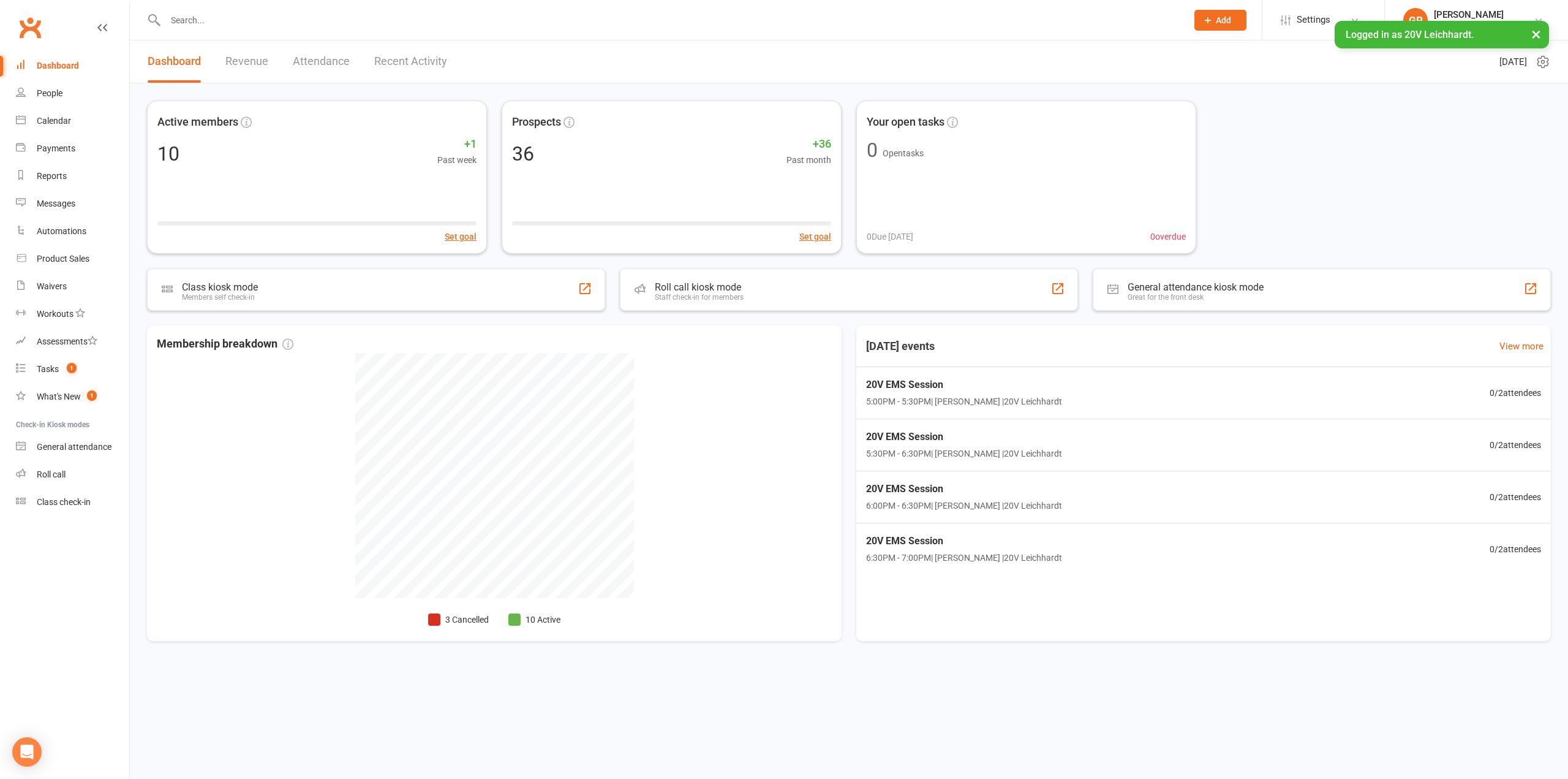
click at [1536, 32] on button "×" at bounding box center [1535, 34] width 22 height 26
click at [1531, 23] on link "[PERSON_NAME] 20V Leichhardt" at bounding box center [1476, 20] width 146 height 25
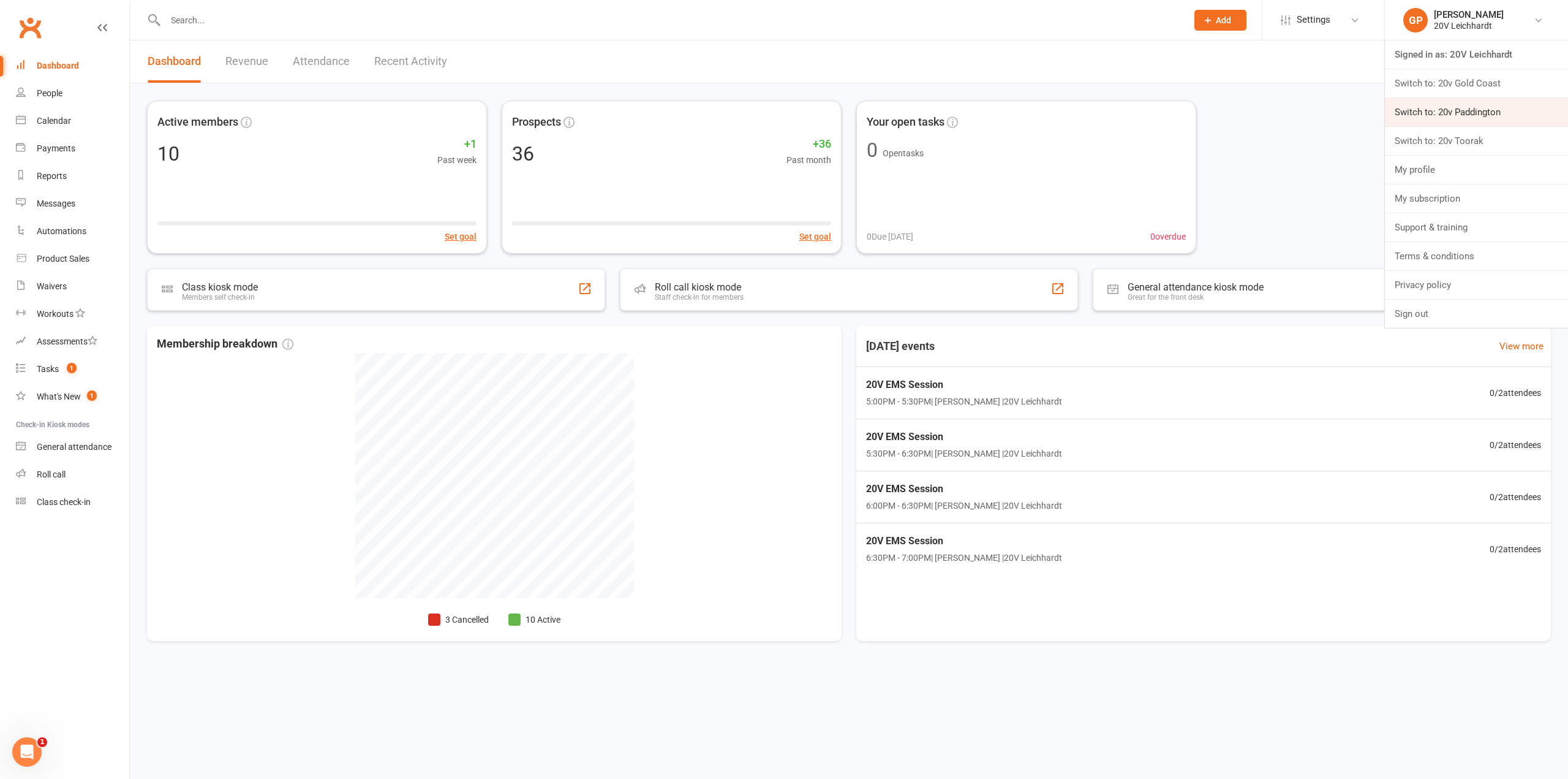
click at [1485, 110] on link "Switch to: 20v Paddington" at bounding box center [1476, 112] width 183 height 28
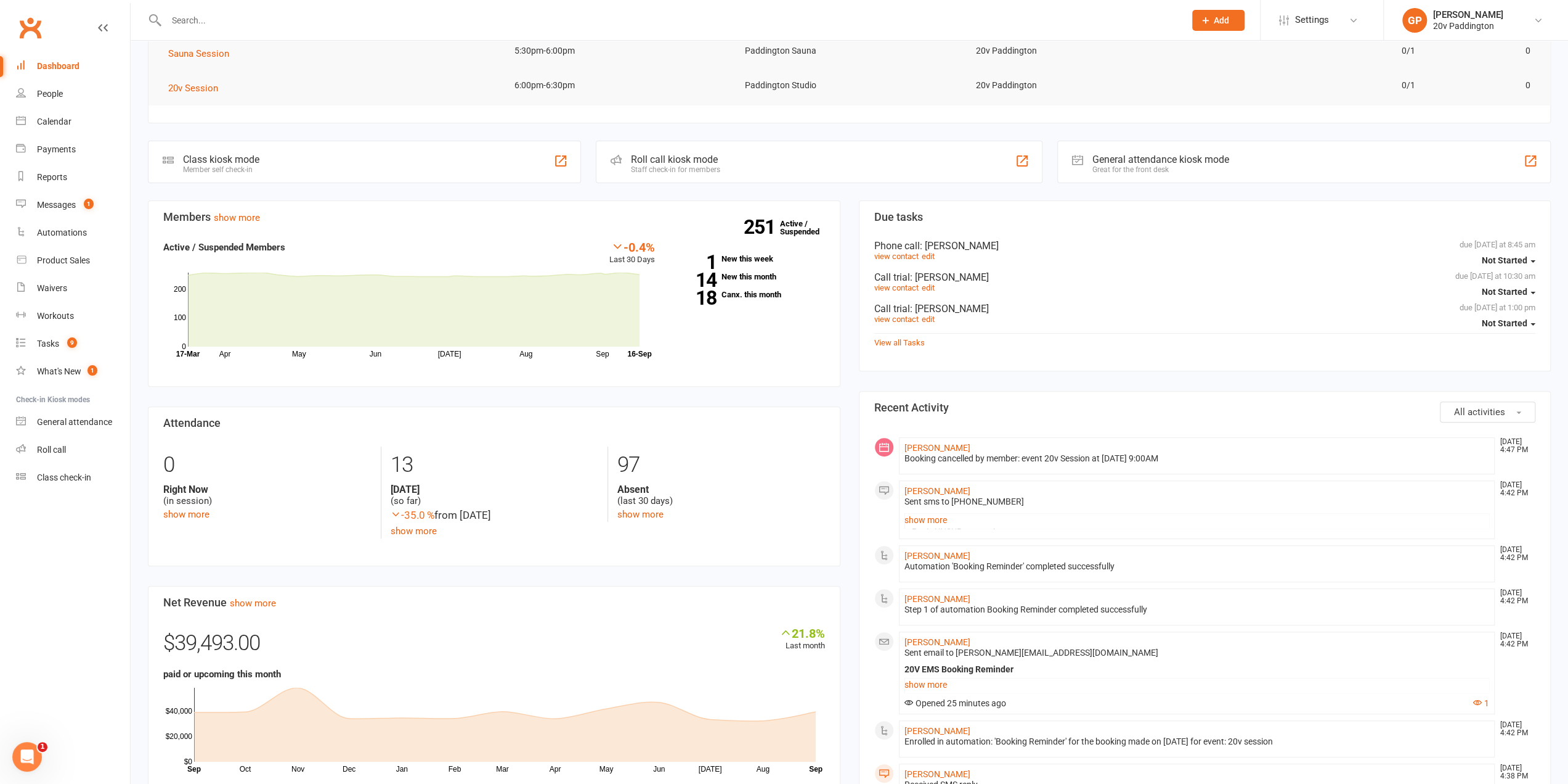
scroll to position [247, 0]
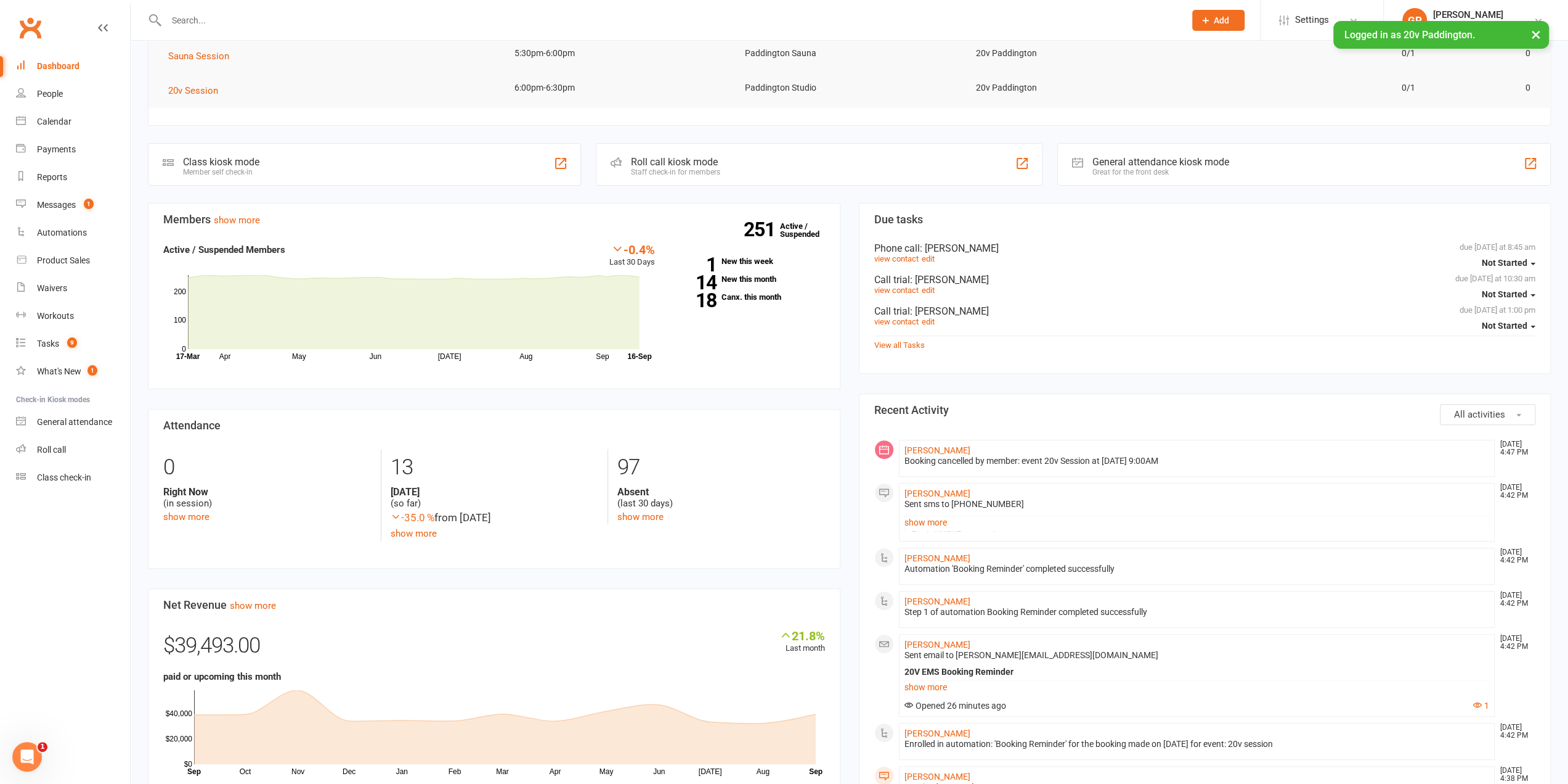
click at [1542, 31] on button "×" at bounding box center [1536, 34] width 22 height 26
click at [1536, 11] on link "[PERSON_NAME] 20v Paddington" at bounding box center [1476, 21] width 147 height 25
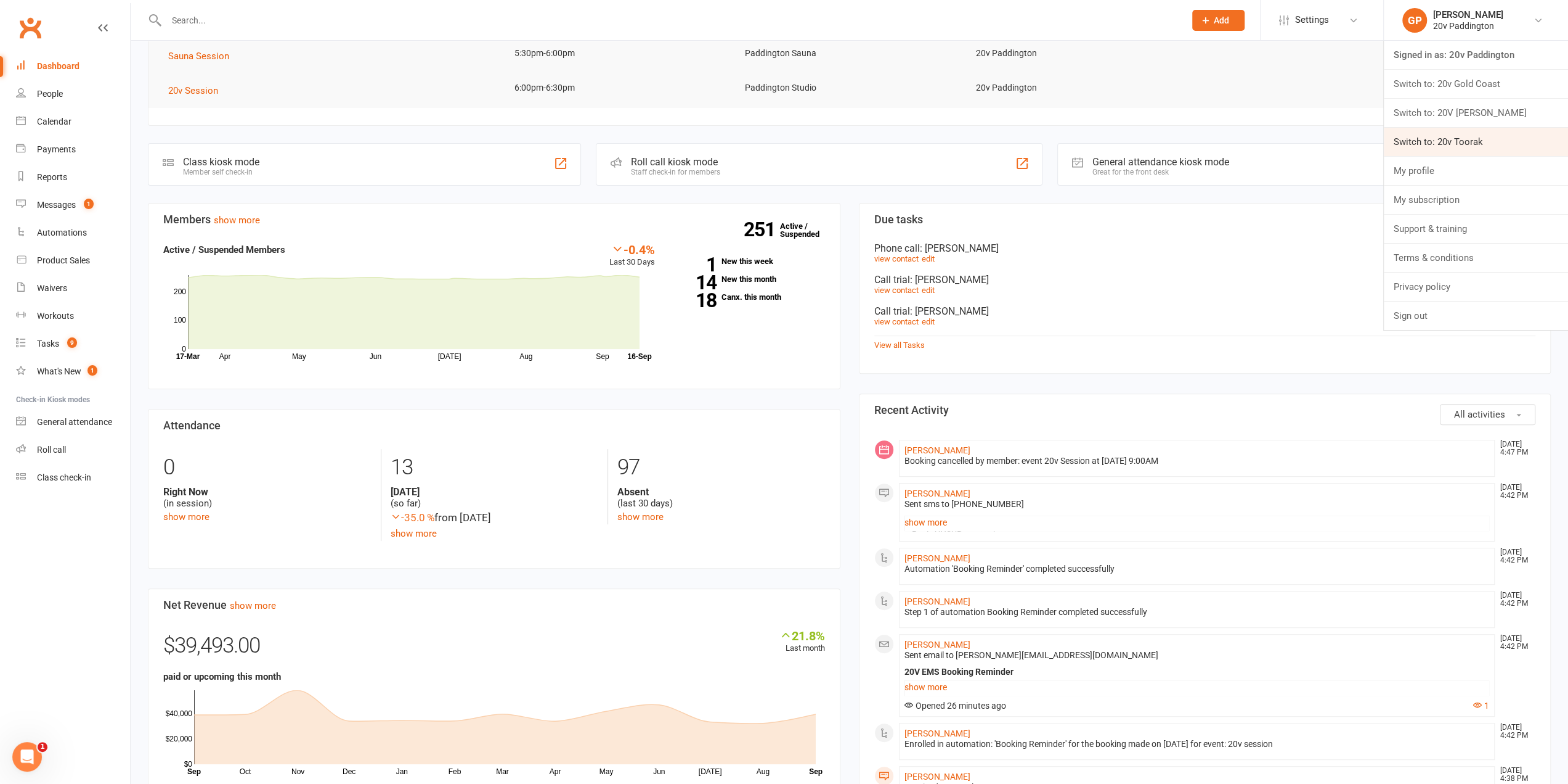
click at [1472, 138] on link "Switch to: 20v Toorak" at bounding box center [1476, 141] width 184 height 28
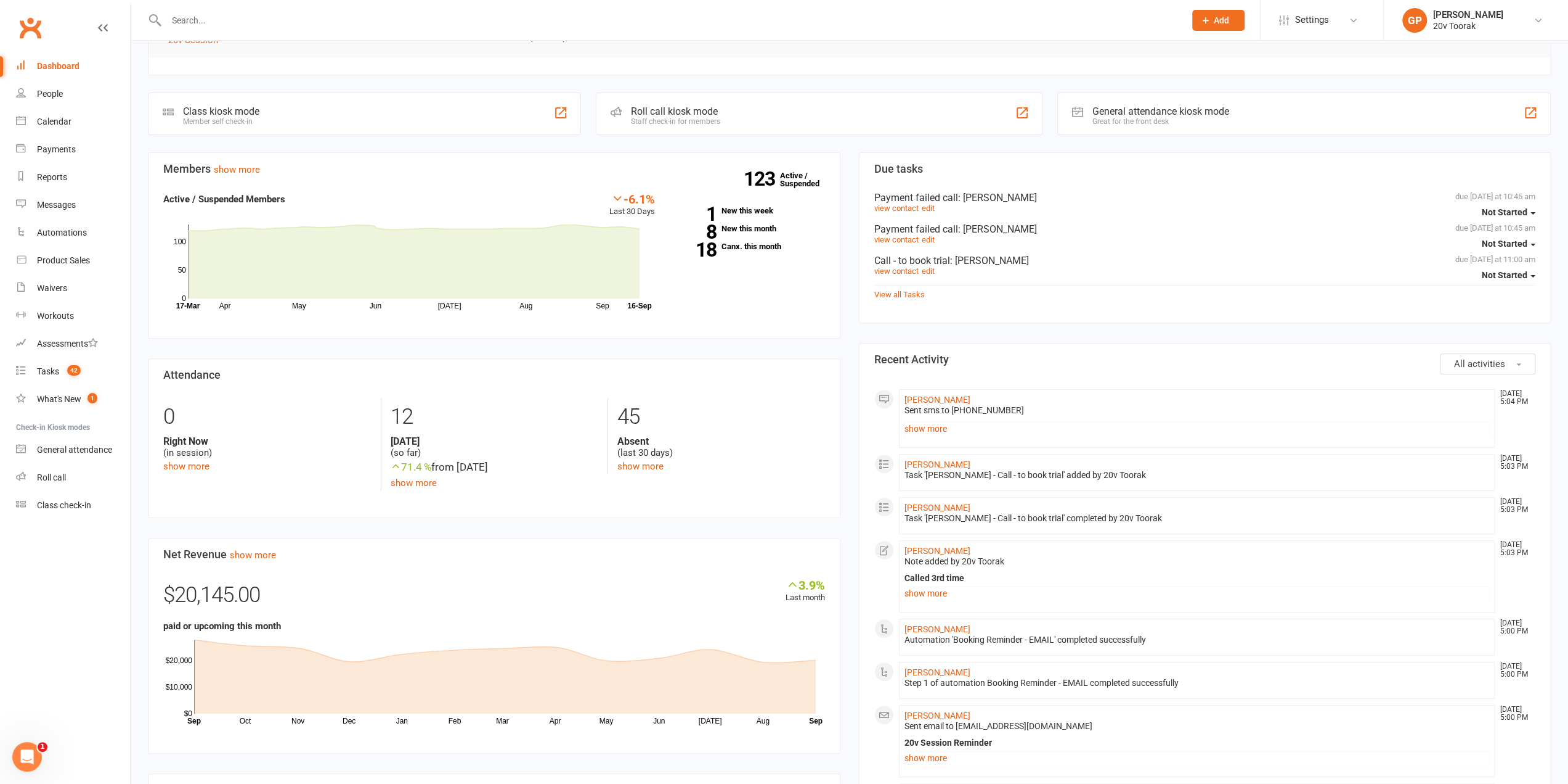
scroll to position [325, 0]
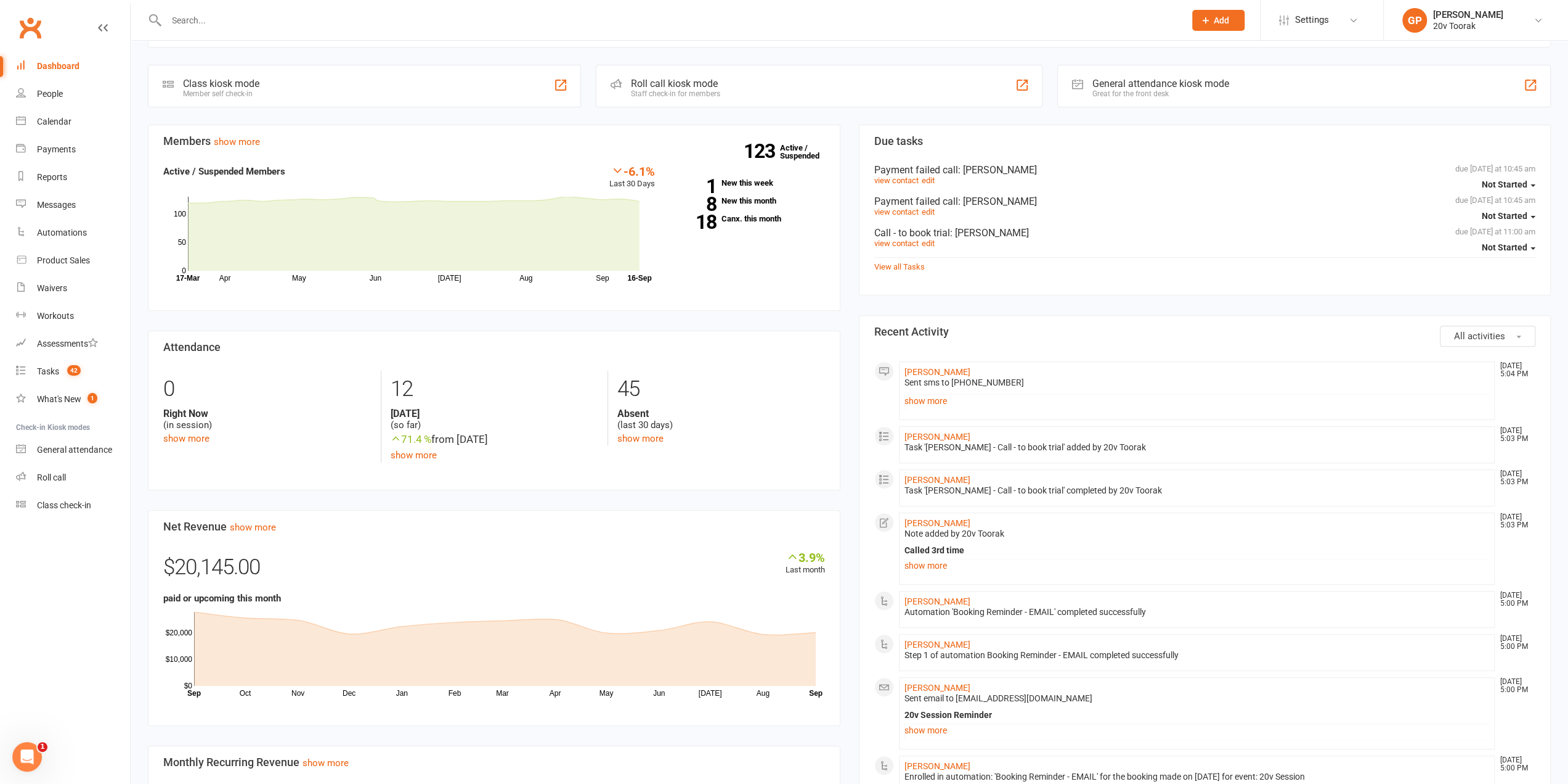
click at [740, 186] on div "123 Active / Suspended 1 New this week 8 New this month 18 Canx. this month" at bounding box center [749, 197] width 170 height 68
click at [740, 183] on link "1 New this week" at bounding box center [749, 183] width 151 height 8
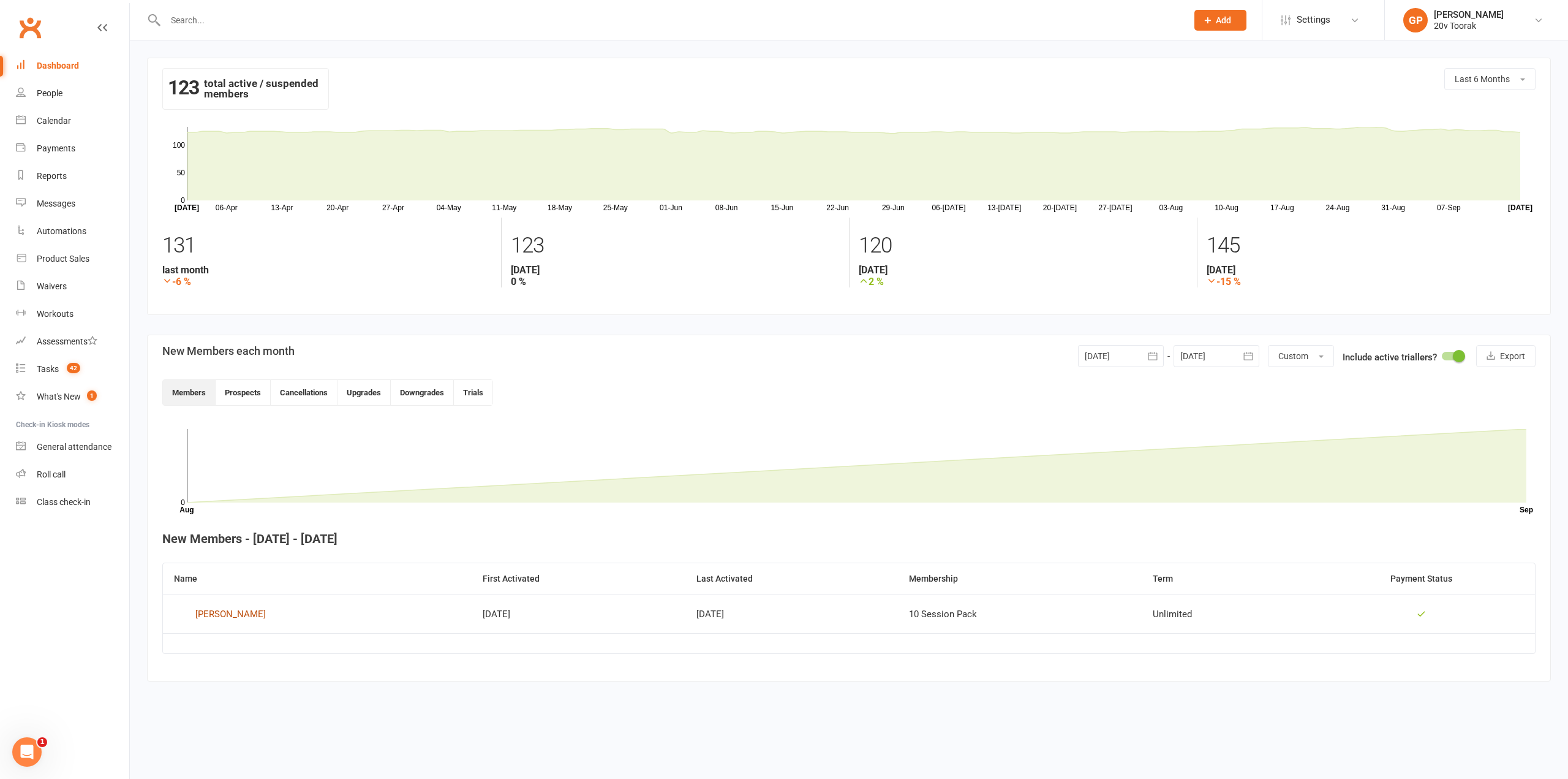
click at [226, 610] on div "[PERSON_NAME]" at bounding box center [230, 614] width 70 height 18
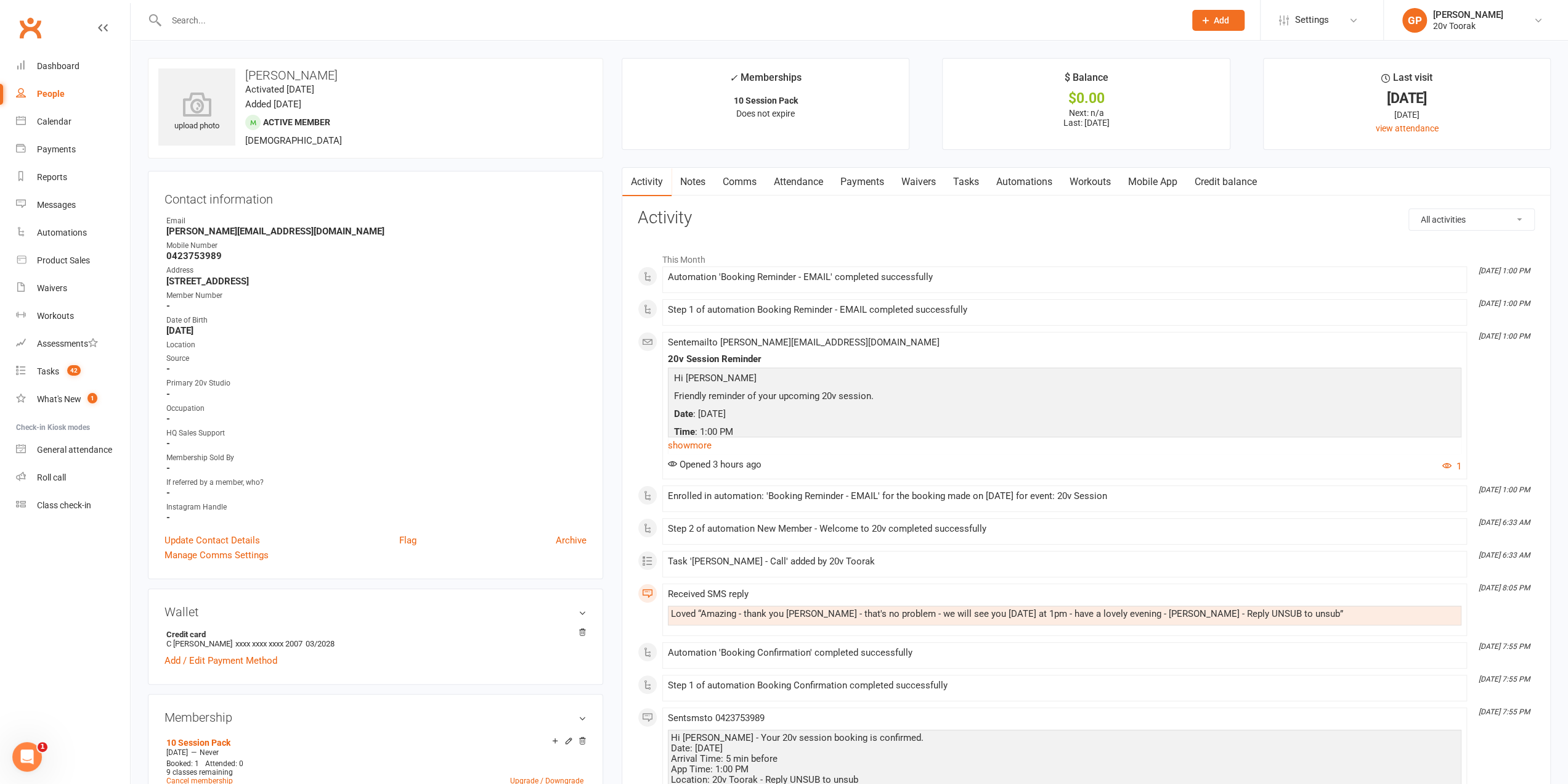
click at [923, 183] on link "Waivers" at bounding box center [918, 182] width 52 height 28
